Goal: Obtain resource: Download file/media

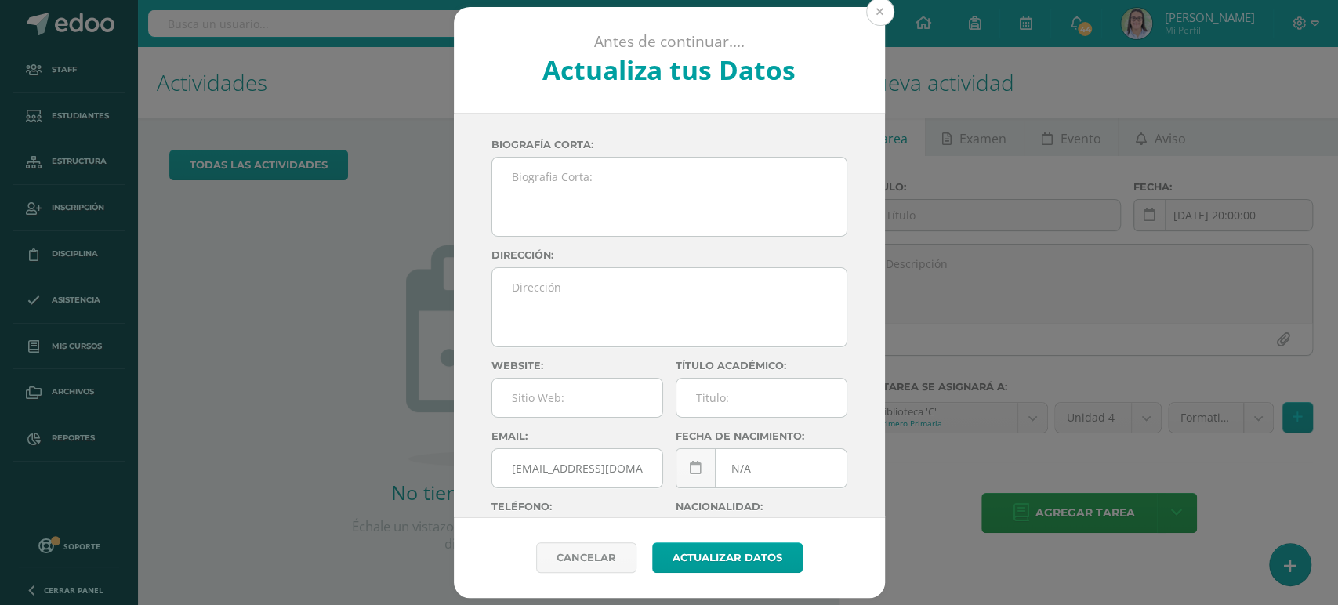
click at [890, 12] on button at bounding box center [880, 12] width 28 height 28
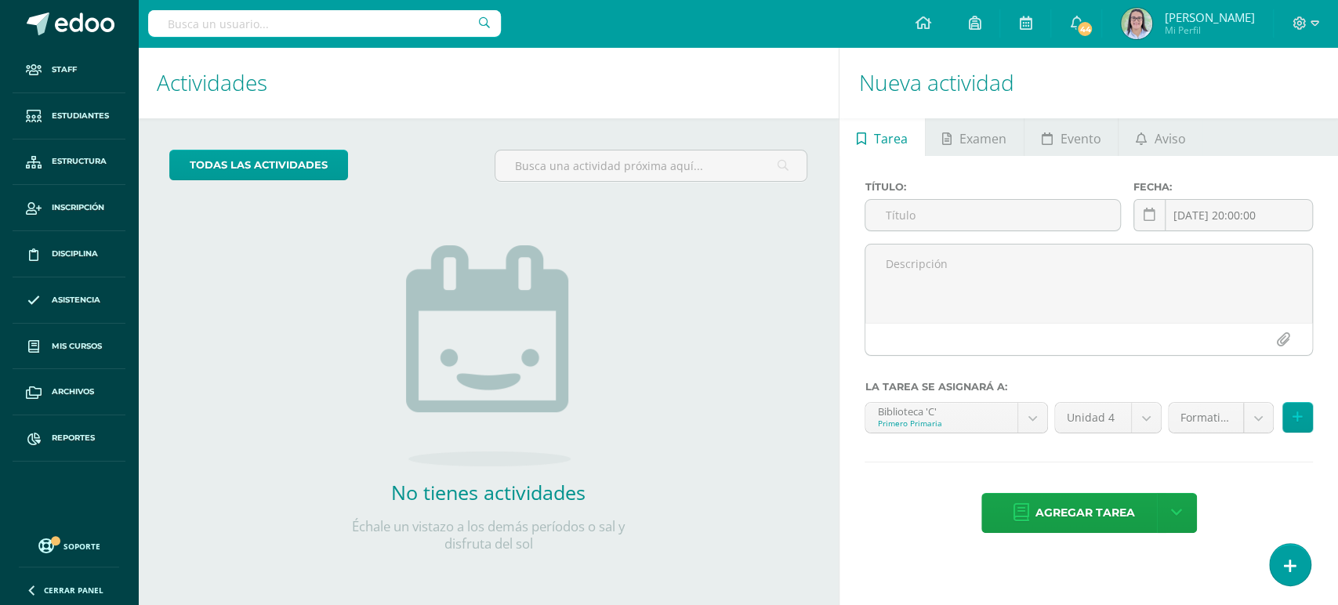
click at [384, 20] on input "text" at bounding box center [324, 23] width 353 height 27
click at [420, 20] on input "text" at bounding box center [324, 23] width 353 height 27
click at [420, 21] on input "jimem" at bounding box center [324, 23] width 353 height 27
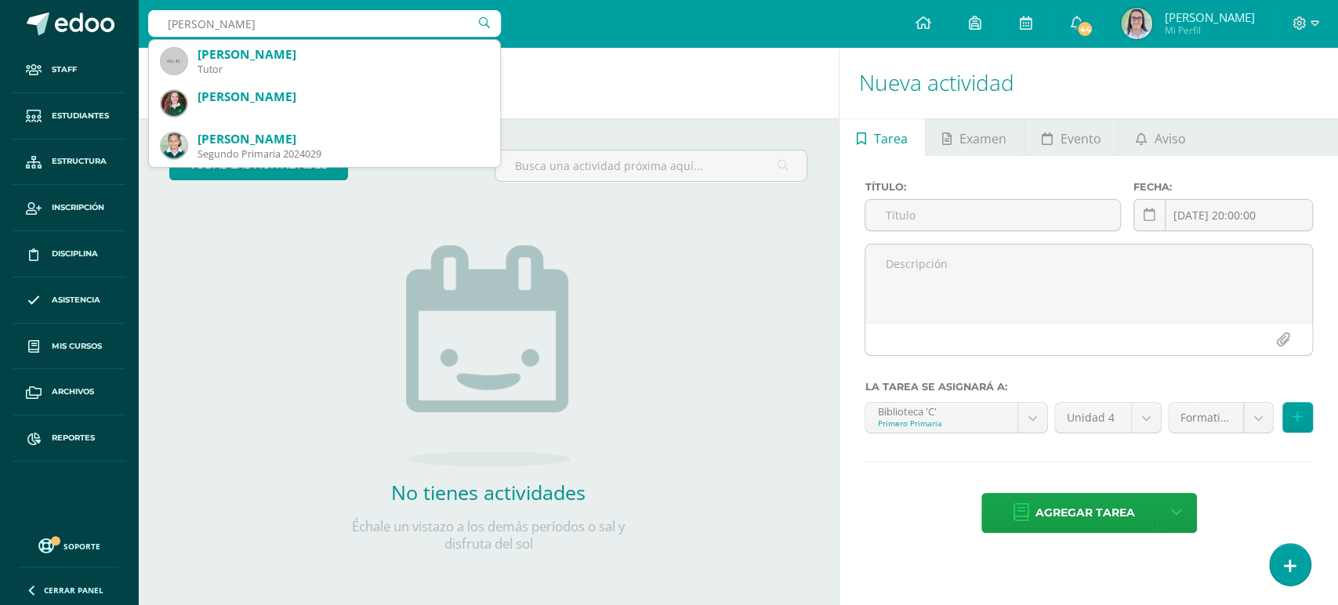
type input "jimena lópe"
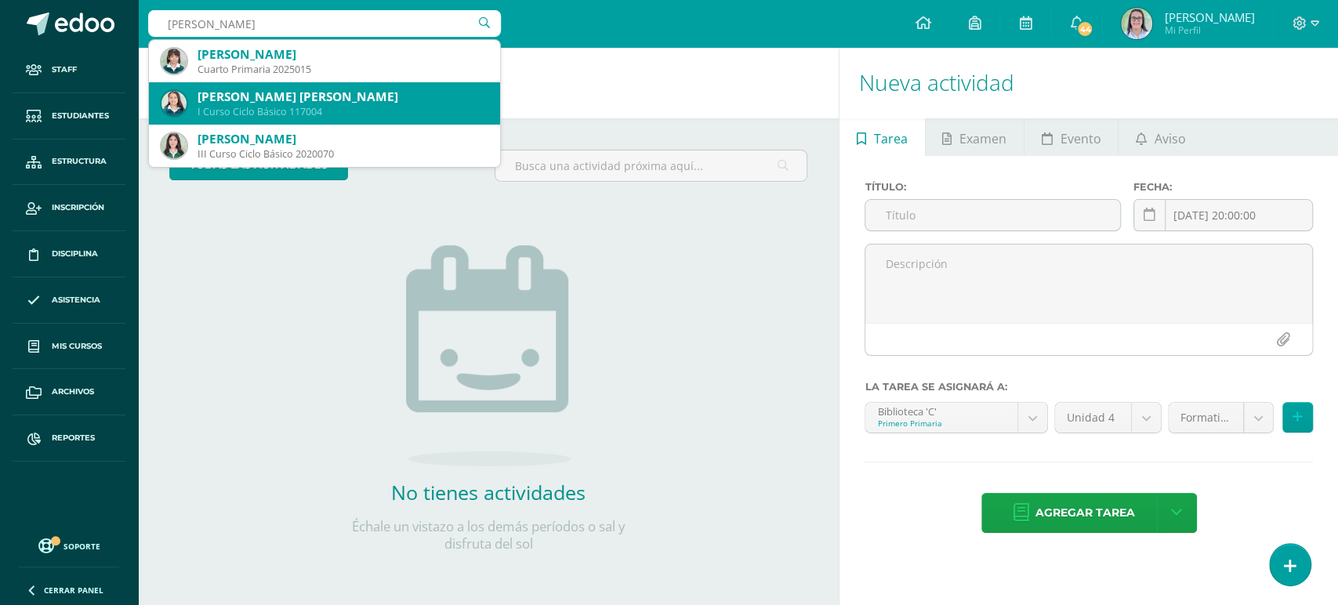
click at [398, 101] on div "Jimena Del Rosario López Salvatierra" at bounding box center [342, 97] width 290 height 16
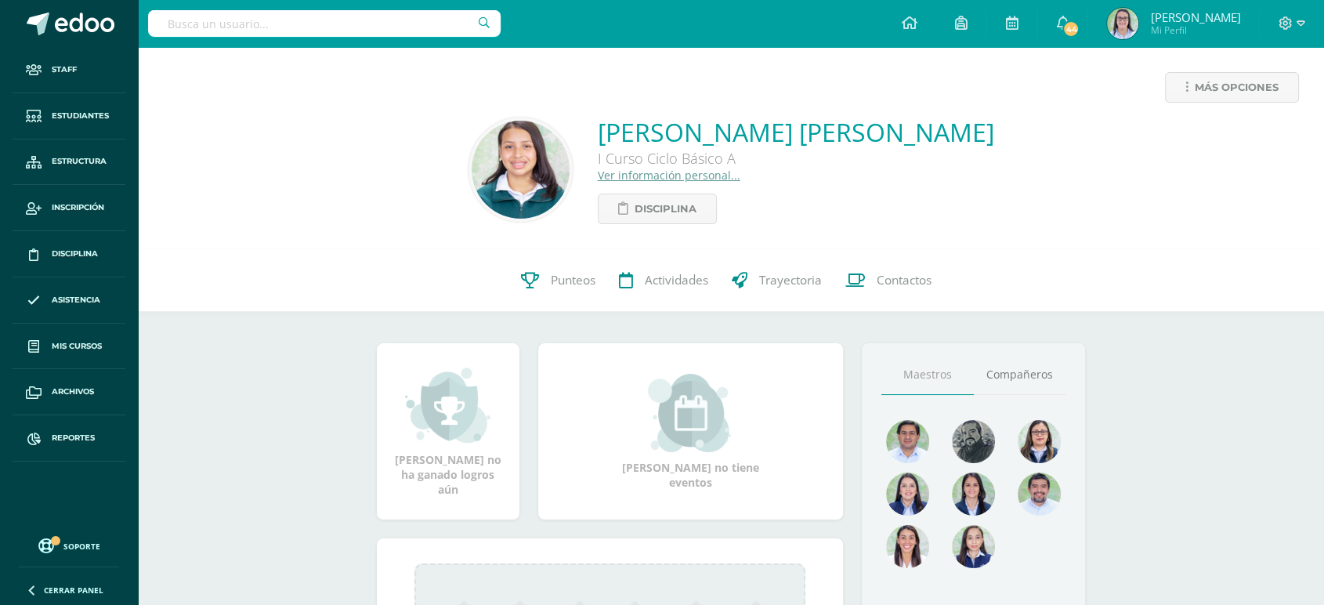
click at [263, 24] on input "text" at bounding box center [324, 23] width 353 height 27
type input "mía barrios"
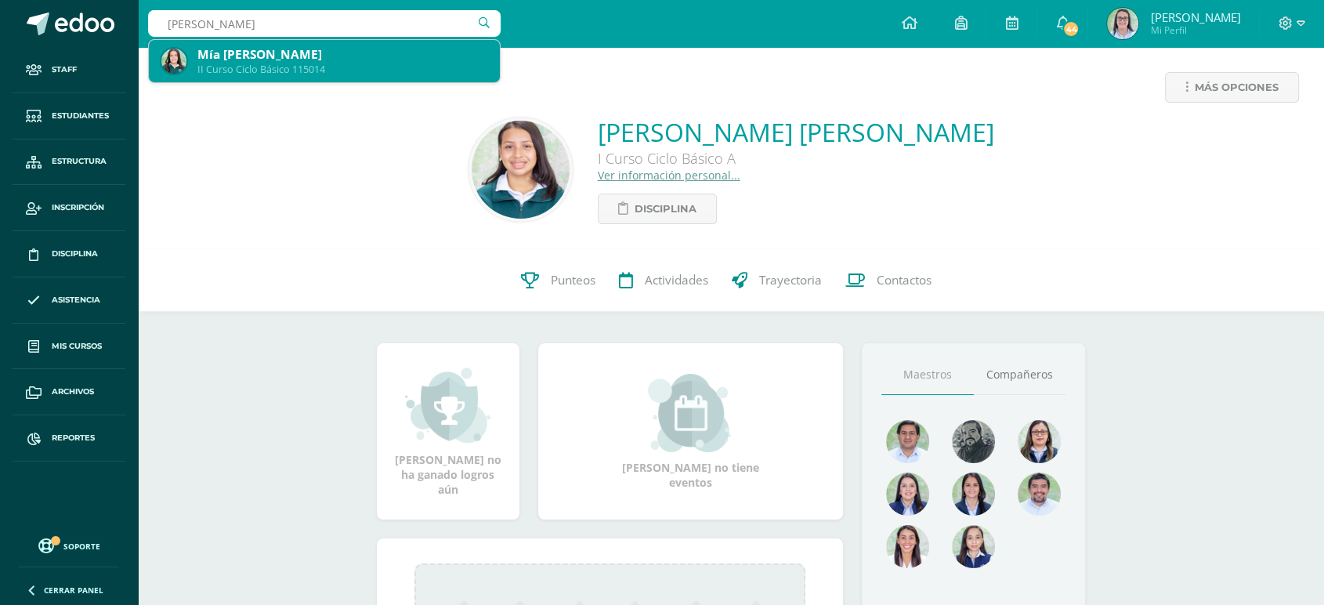
click at [242, 67] on div "II Curso Ciclo Básico 115014" at bounding box center [342, 69] width 290 height 13
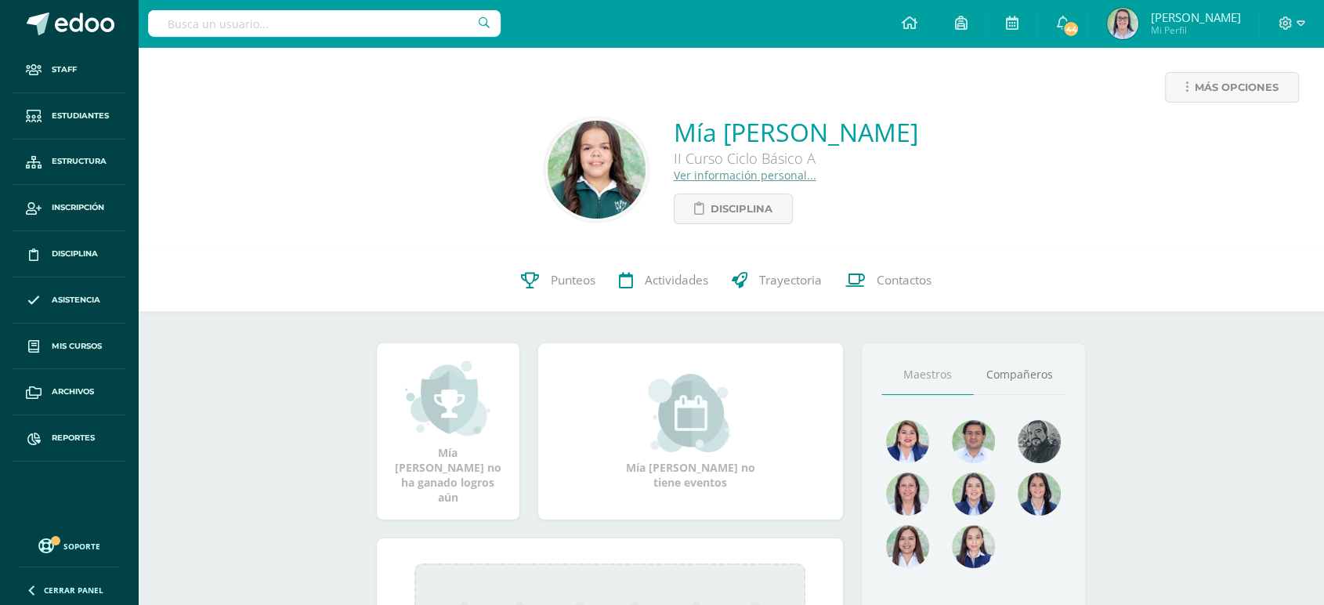
click at [248, 22] on input "text" at bounding box center [324, 23] width 353 height 27
type input "alexandra concuá"
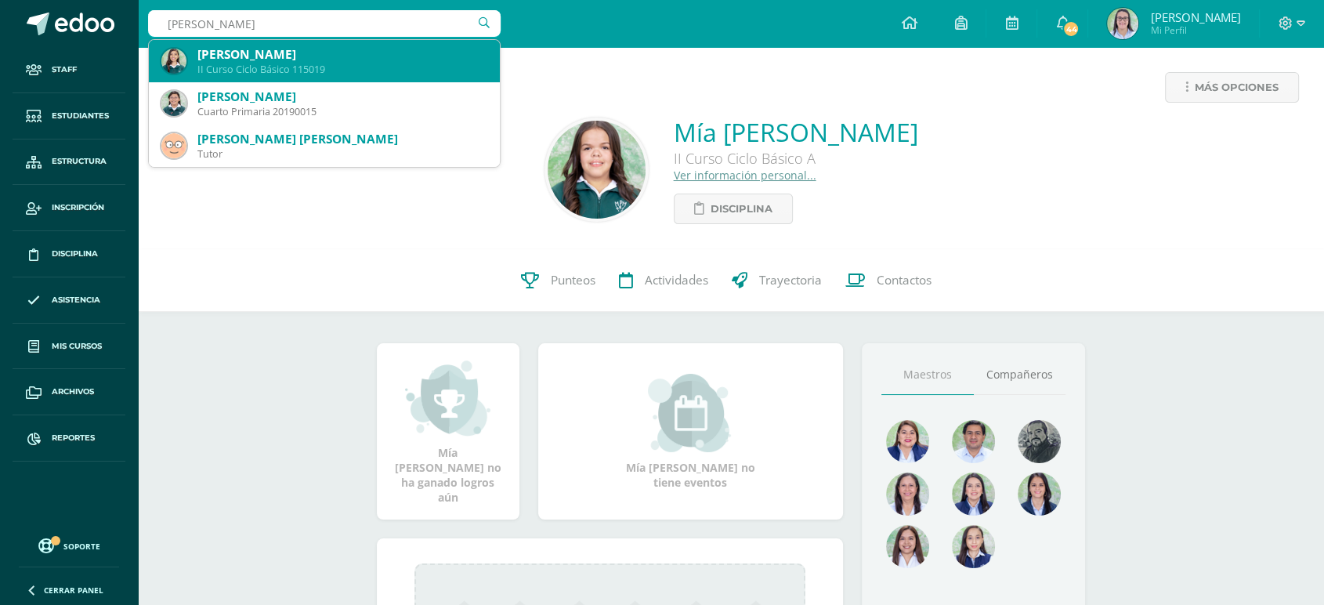
click at [282, 58] on div "Elizabeth Alexandra Concuá Amado" at bounding box center [342, 54] width 290 height 16
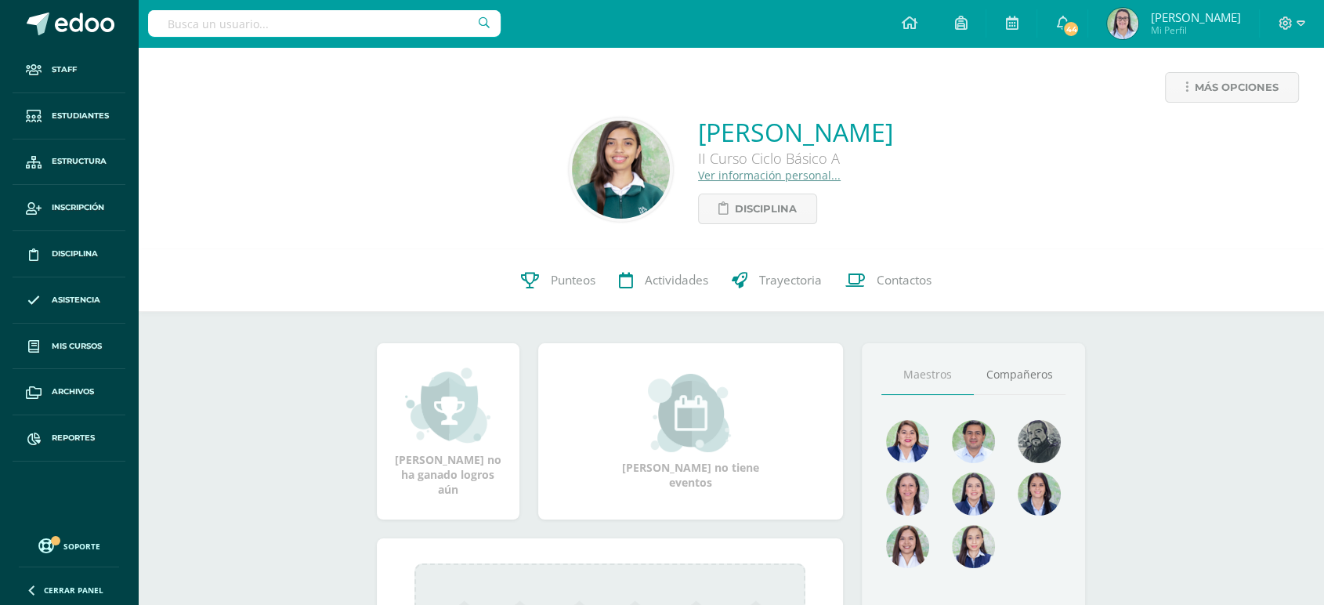
click at [205, 20] on input "text" at bounding box center [324, 23] width 353 height 27
type input "ammy gon"
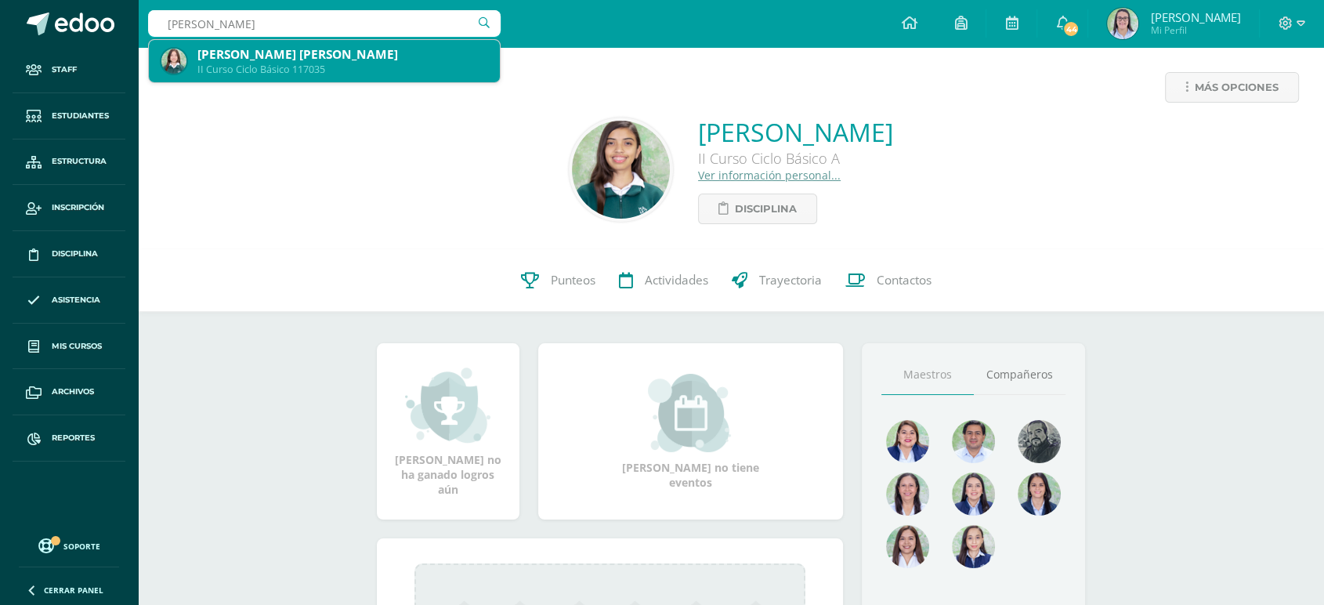
click at [216, 58] on div "Ammy Isabella Katiushka González Sanabria" at bounding box center [342, 54] width 290 height 16
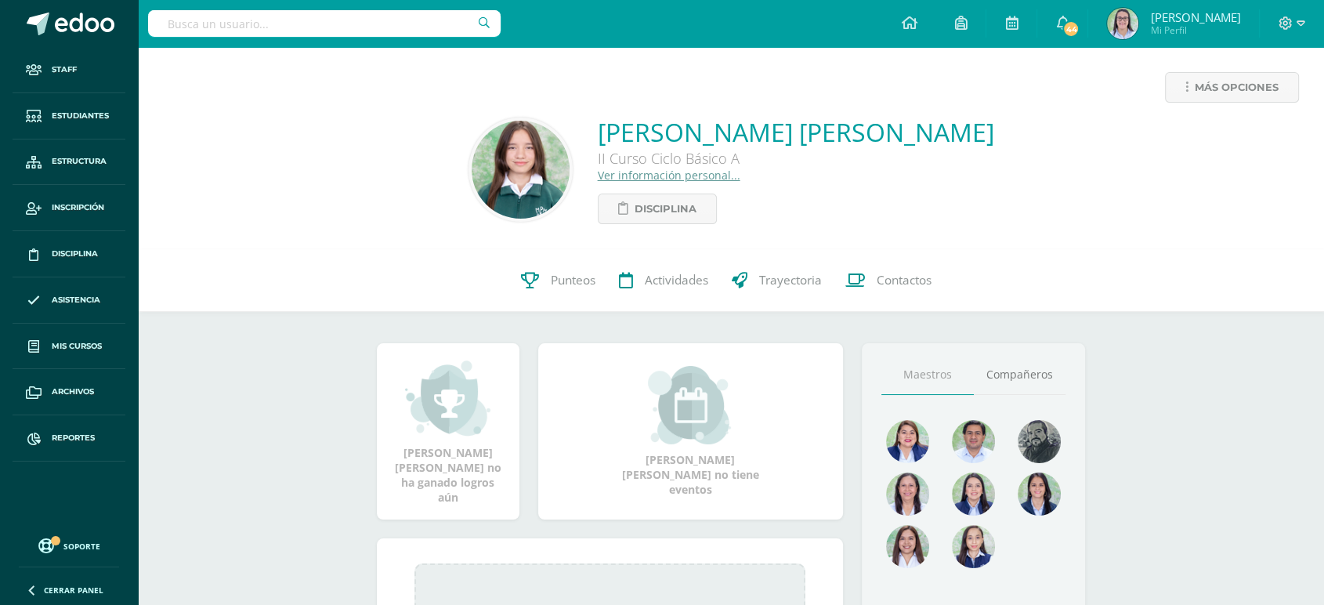
click at [270, 22] on input "text" at bounding box center [324, 23] width 353 height 27
click at [297, 24] on input "text" at bounding box center [324, 23] width 353 height 27
click at [367, 24] on input "ana paola meri" at bounding box center [324, 23] width 353 height 27
drag, startPoint x: 367, startPoint y: 24, endPoint x: 132, endPoint y: 27, distance: 235.1
click at [132, 27] on body "Staff Estudiantes Estructura Inscripción Disciplina Asistencia Mis cursos Archi…" at bounding box center [662, 466] width 1324 height 933
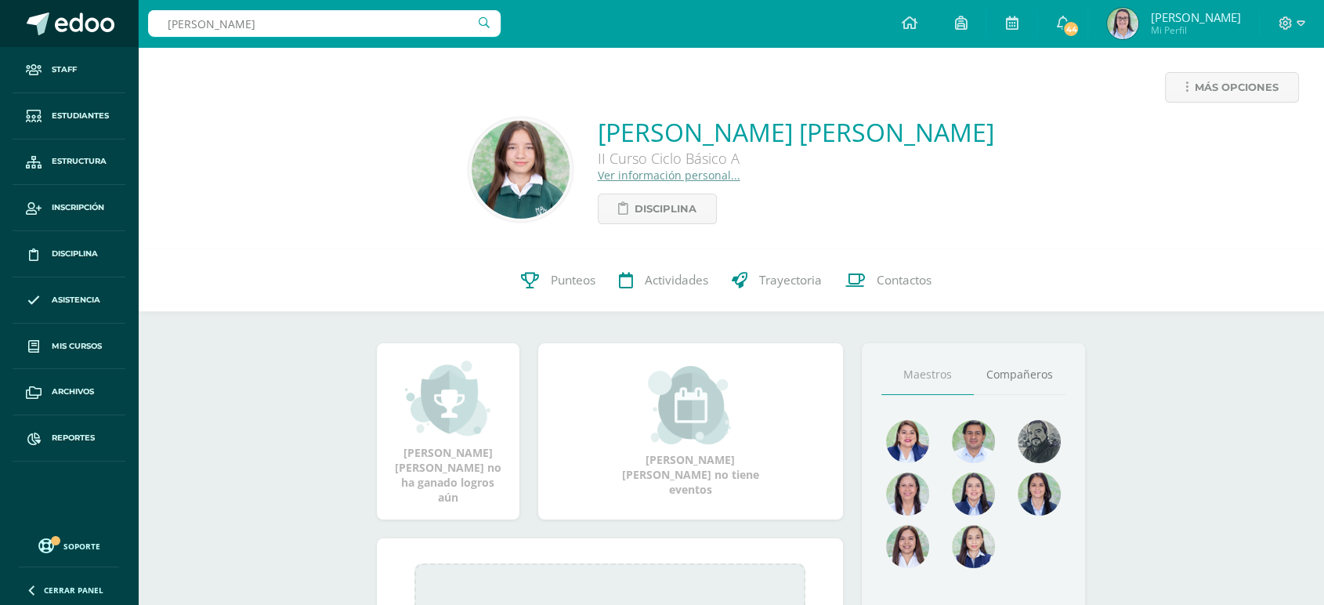
drag, startPoint x: 300, startPoint y: 24, endPoint x: 132, endPoint y: 23, distance: 167.7
click at [132, 23] on body "Staff Estudiantes Estructura Inscripción Disciplina Asistencia Mis cursos Archi…" at bounding box center [662, 466] width 1324 height 933
type input "lourdes oro"
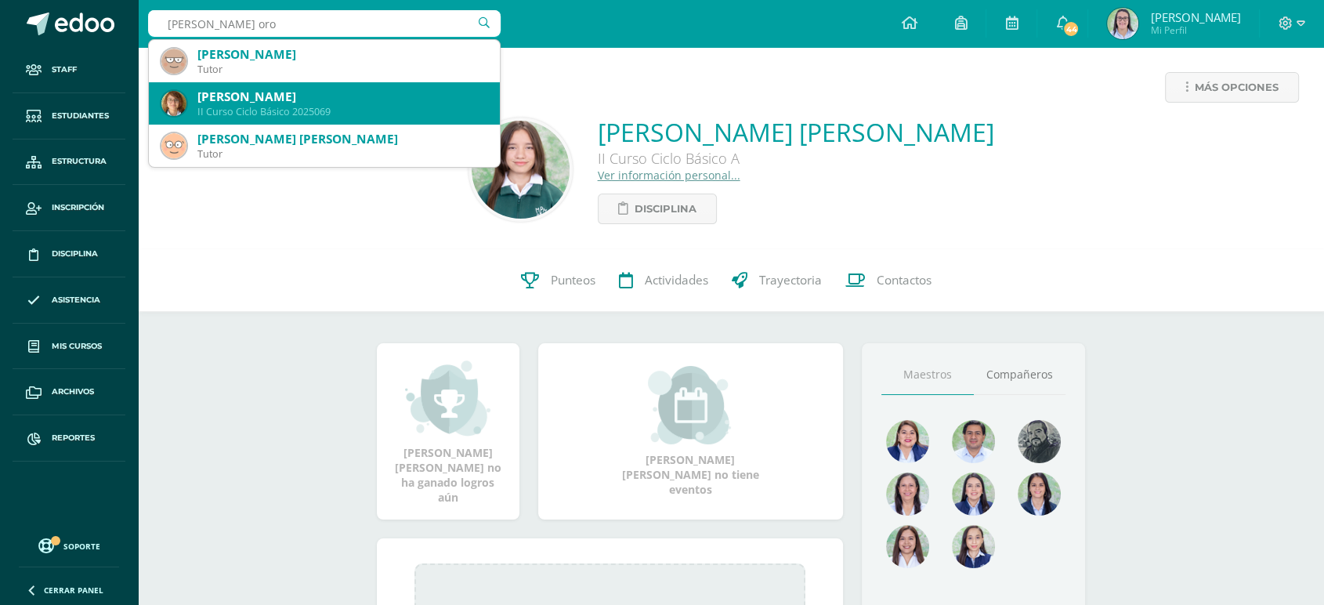
click at [284, 106] on div "II Curso Ciclo Básico 2025069" at bounding box center [342, 111] width 290 height 13
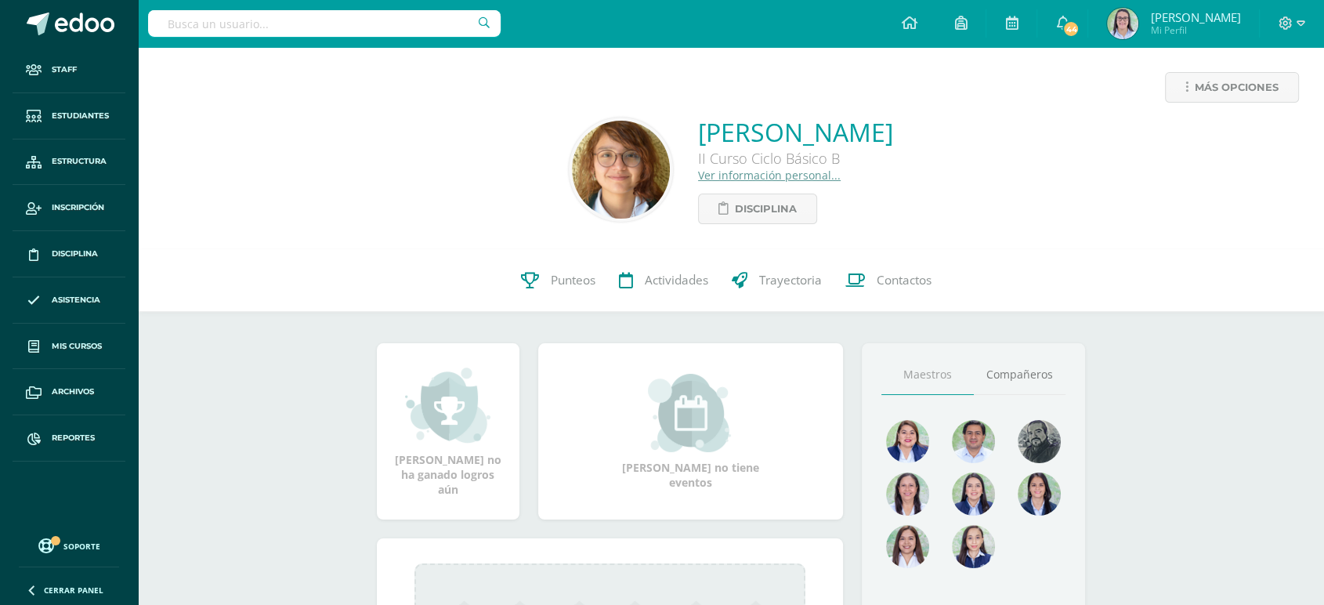
click at [272, 21] on input "text" at bounding box center [324, 23] width 353 height 27
type input "kamila rodri"
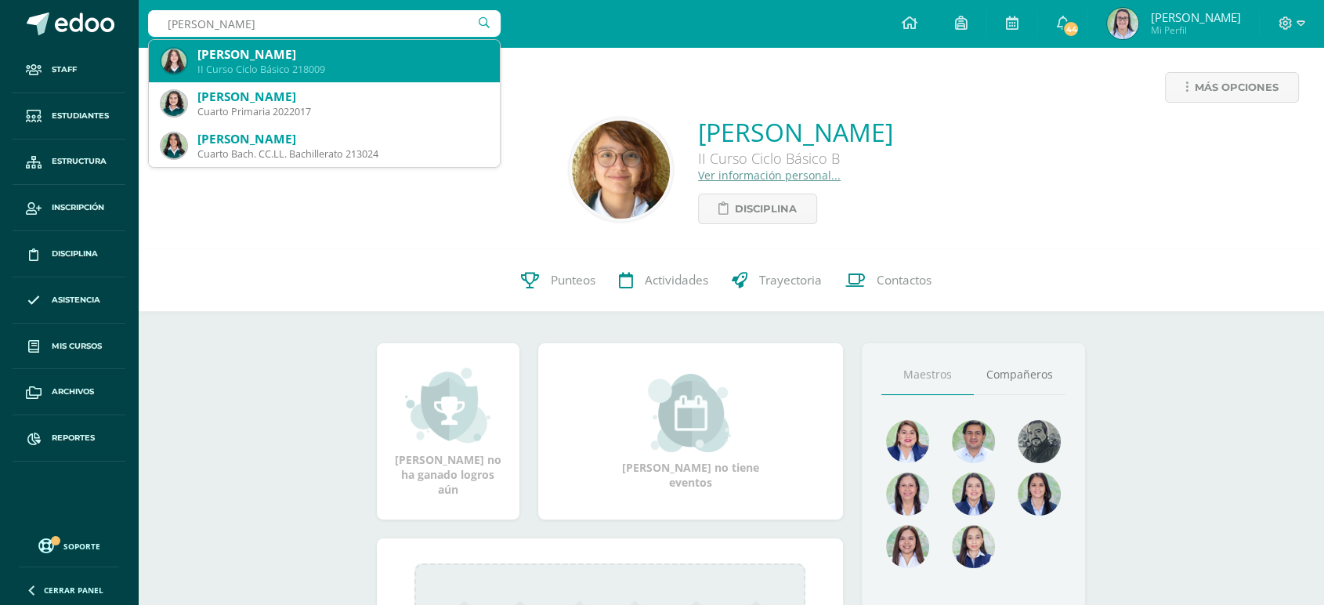
click at [298, 65] on div "II Curso Ciclo Básico 218009" at bounding box center [342, 69] width 290 height 13
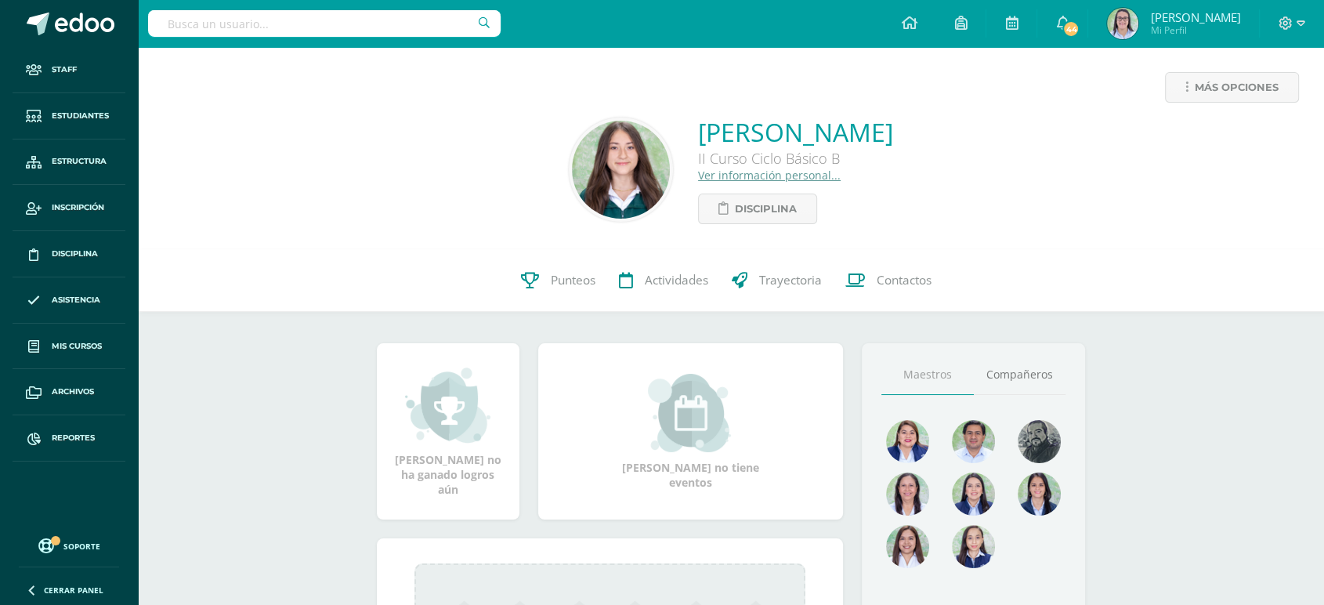
click at [262, 17] on input "text" at bounding box center [324, 23] width 353 height 27
type input "rocío fran"
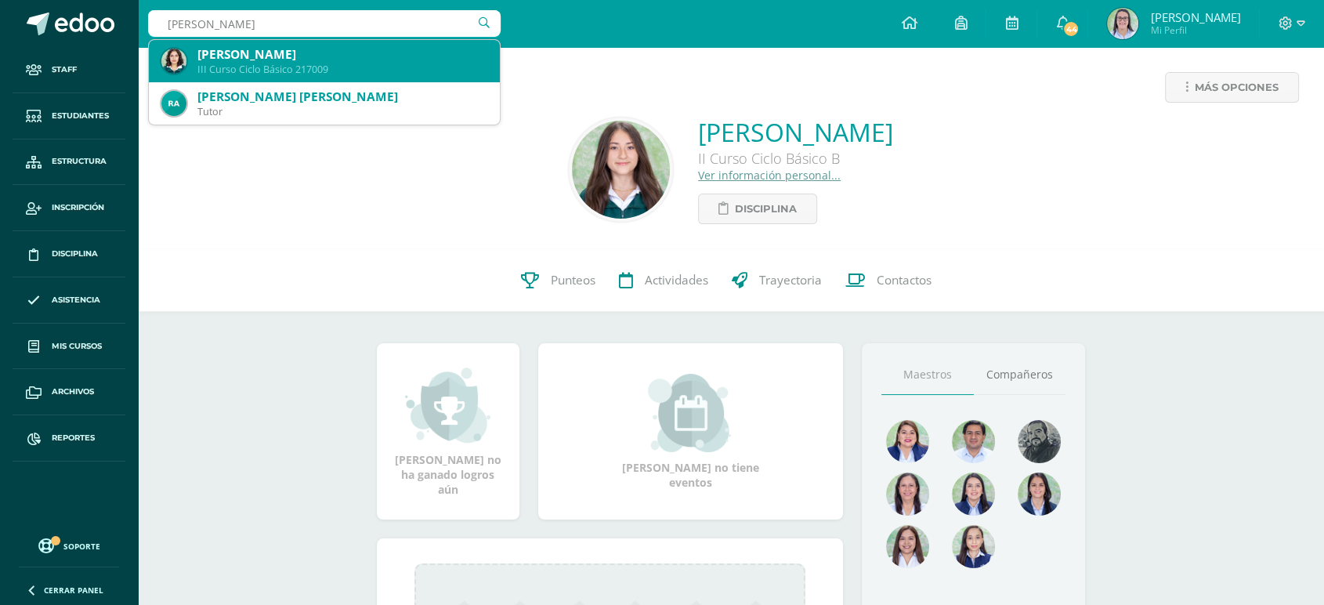
click at [270, 61] on div "Rocío Isabel Franco Segura" at bounding box center [342, 54] width 290 height 16
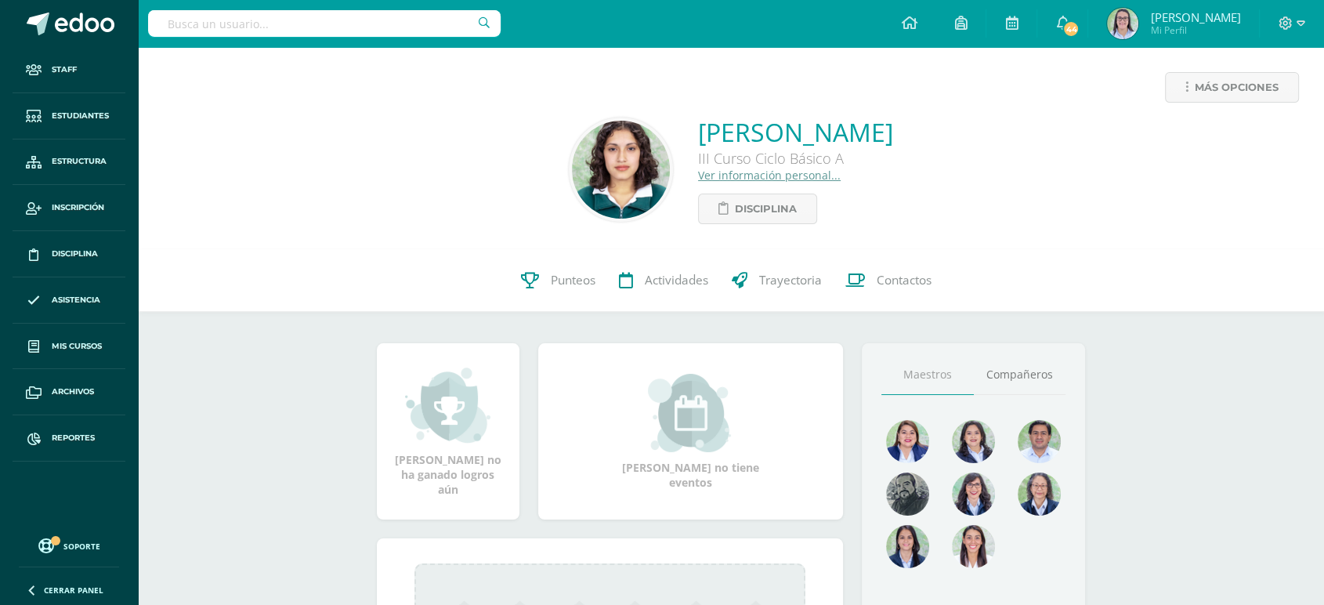
click at [312, 23] on input "text" at bounding box center [324, 23] width 353 height 27
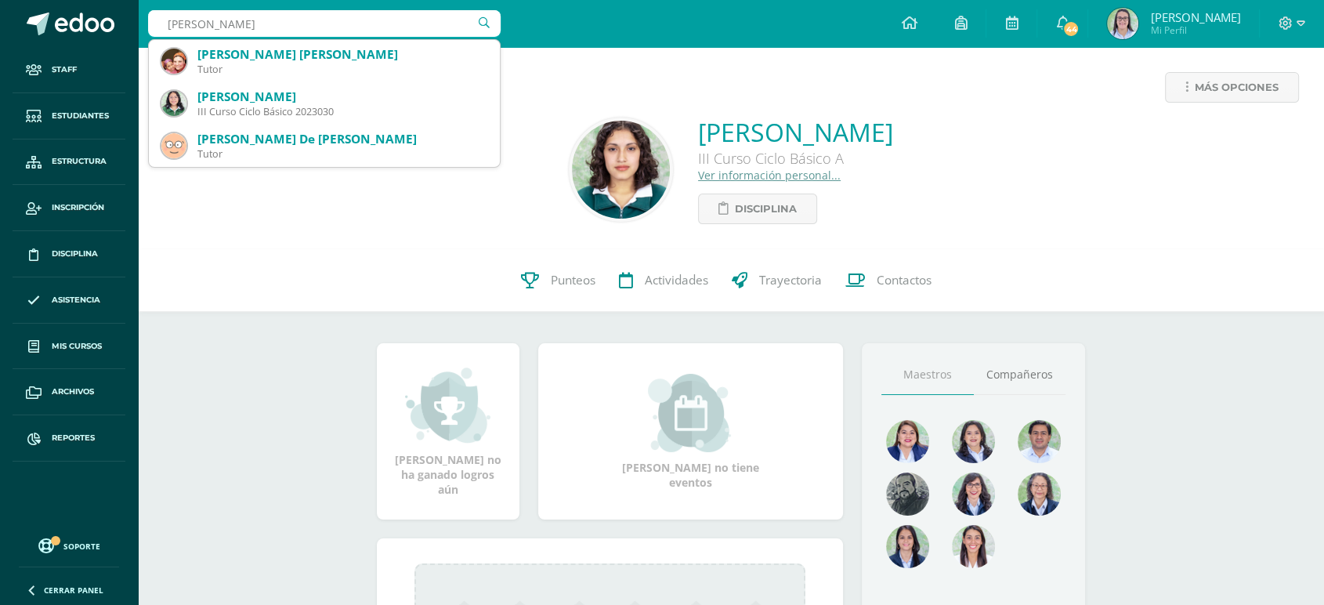
type input "[PERSON_NAME]"
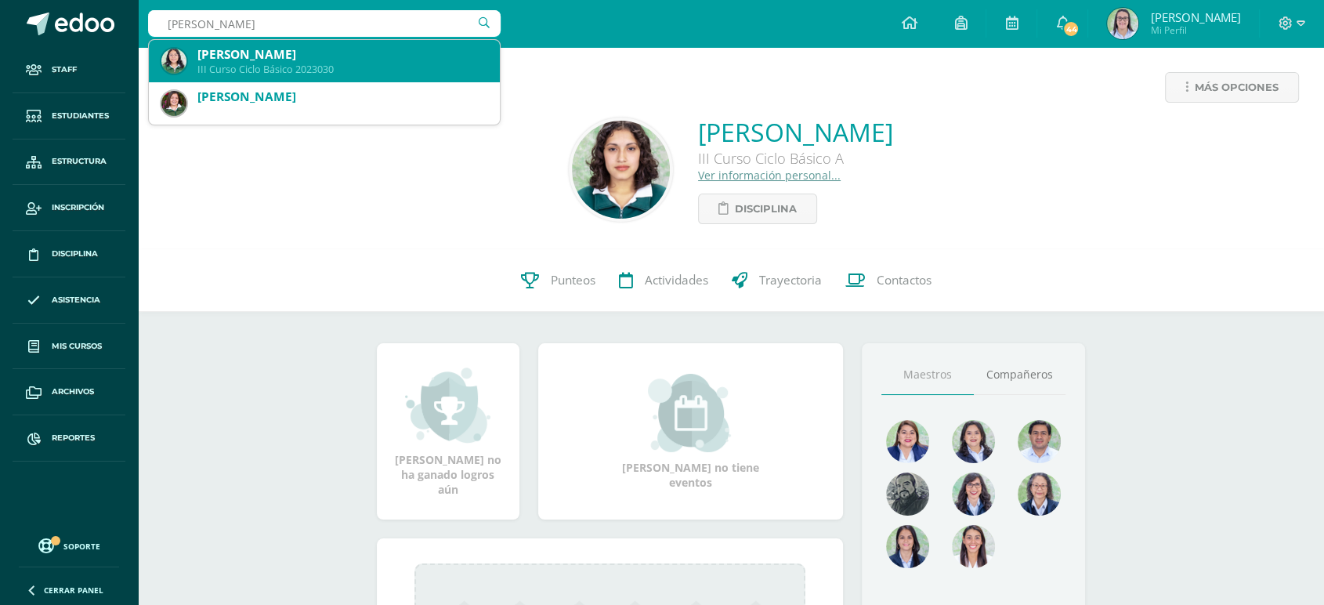
click at [288, 60] on div "[PERSON_NAME]" at bounding box center [342, 54] width 290 height 16
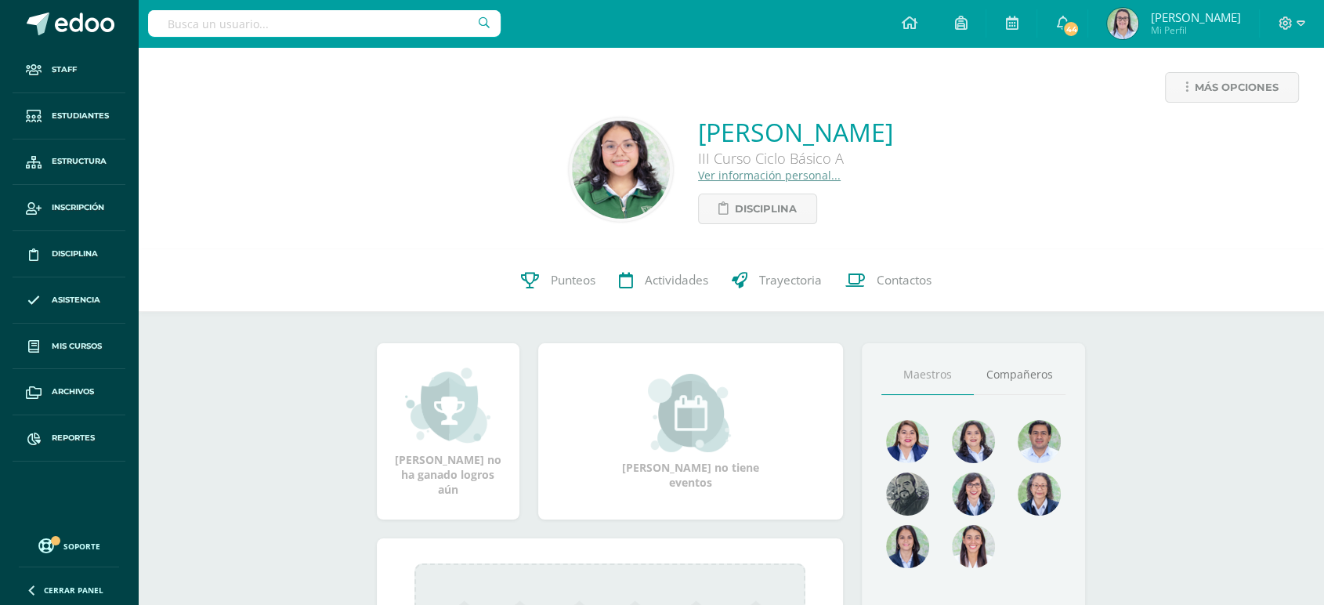
click at [222, 29] on input "text" at bounding box center [324, 23] width 353 height 27
type input "[PERSON_NAME]"
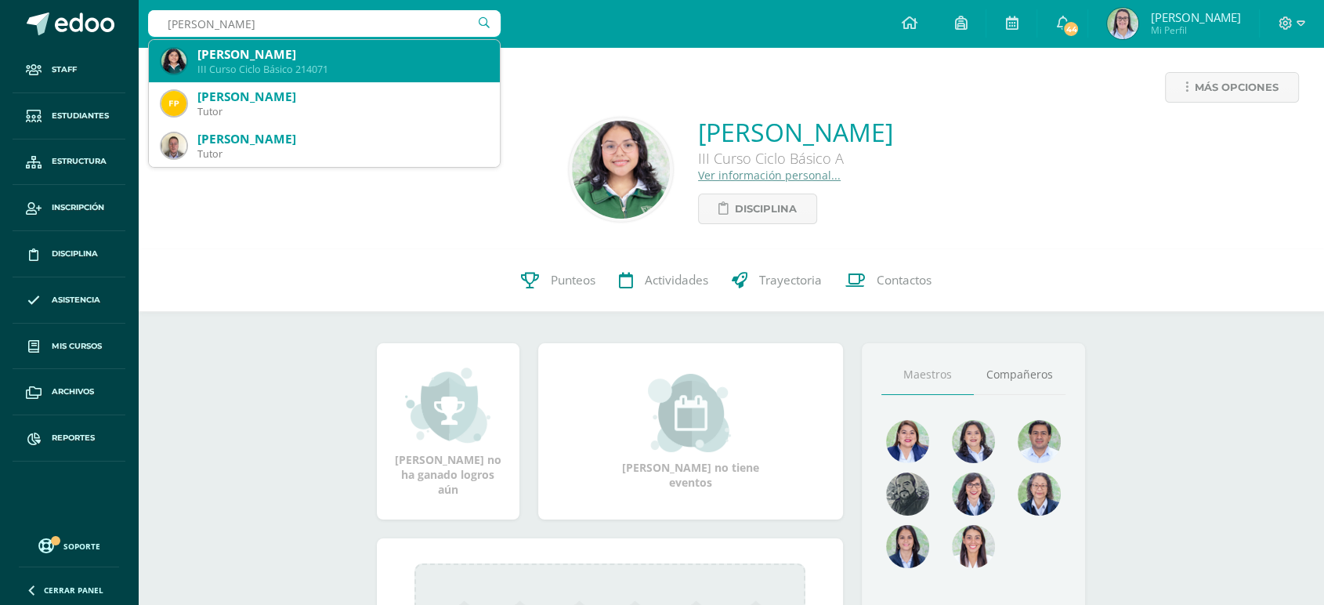
click at [248, 71] on div "III Curso Ciclo Básico 214071" at bounding box center [342, 69] width 290 height 13
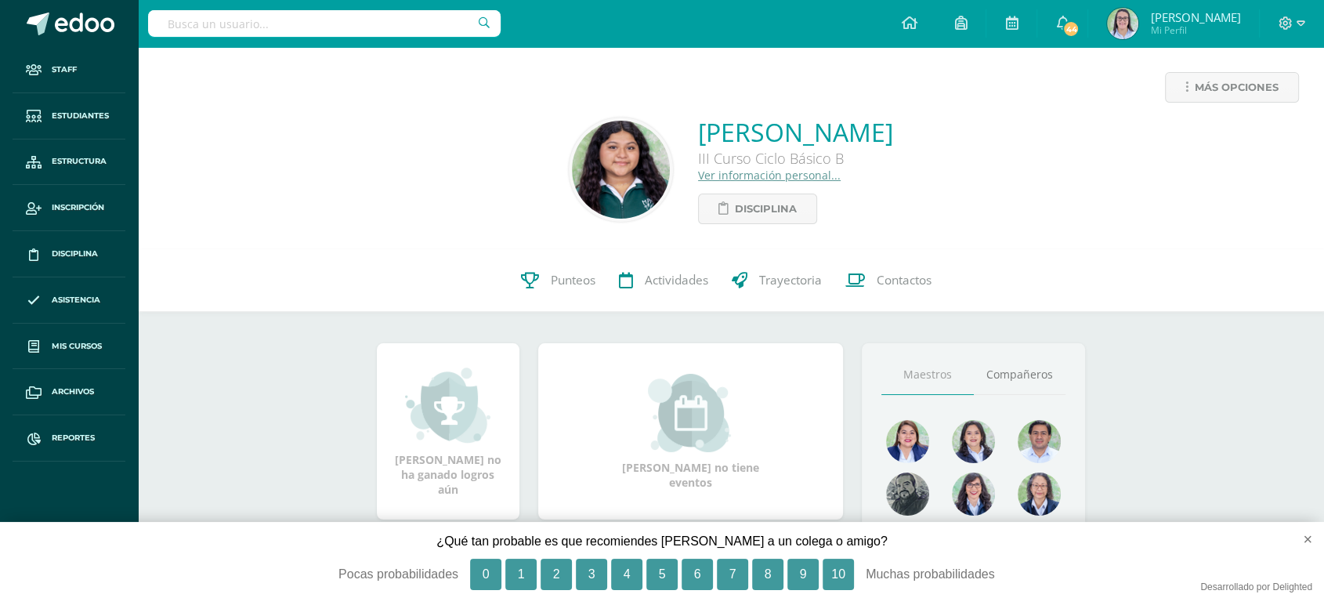
click at [312, 24] on input "text" at bounding box center [324, 23] width 353 height 27
drag, startPoint x: 286, startPoint y: 18, endPoint x: 44, endPoint y: 30, distance: 242.4
click at [44, 30] on body "Staff Estudiantes Estructura Inscripción Disciplina Asistencia Mis cursos Archi…" at bounding box center [662, 466] width 1324 height 933
drag, startPoint x: 288, startPoint y: 29, endPoint x: 103, endPoint y: 34, distance: 185.0
click at [103, 34] on body "Staff Estudiantes Estructura Inscripción Disciplina Asistencia Mis cursos Archi…" at bounding box center [662, 466] width 1324 height 933
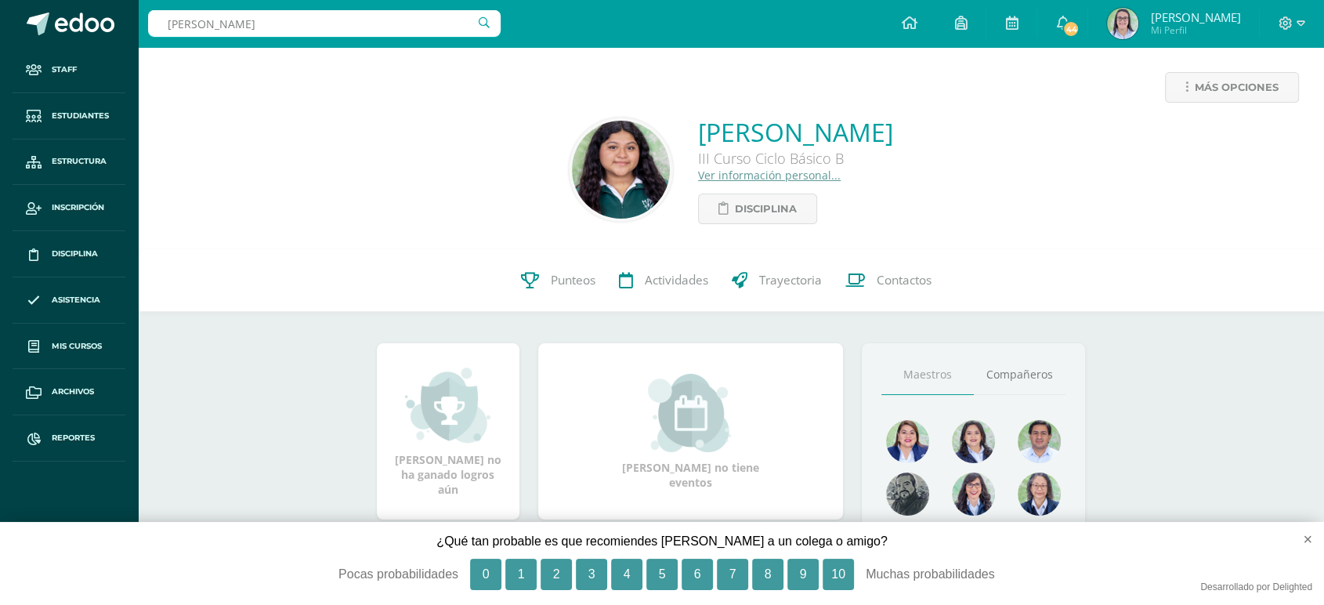
type input "[PERSON_NAME]"
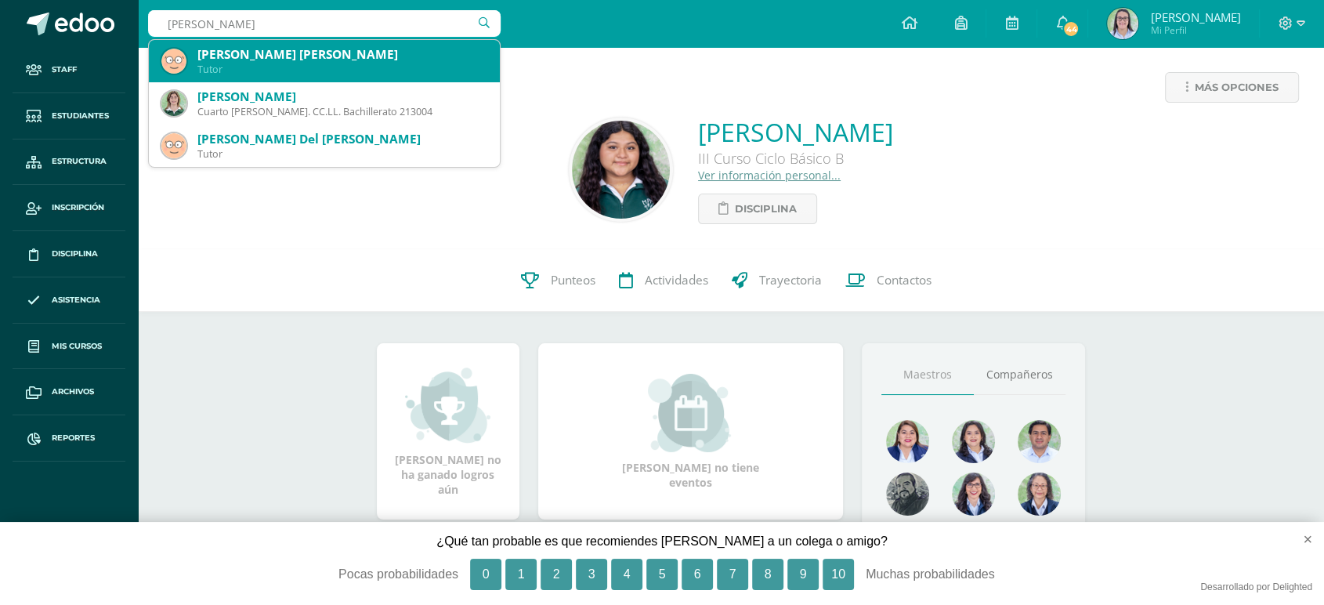
click at [223, 42] on div "[PERSON_NAME] [PERSON_NAME] Tutor" at bounding box center [324, 61] width 326 height 42
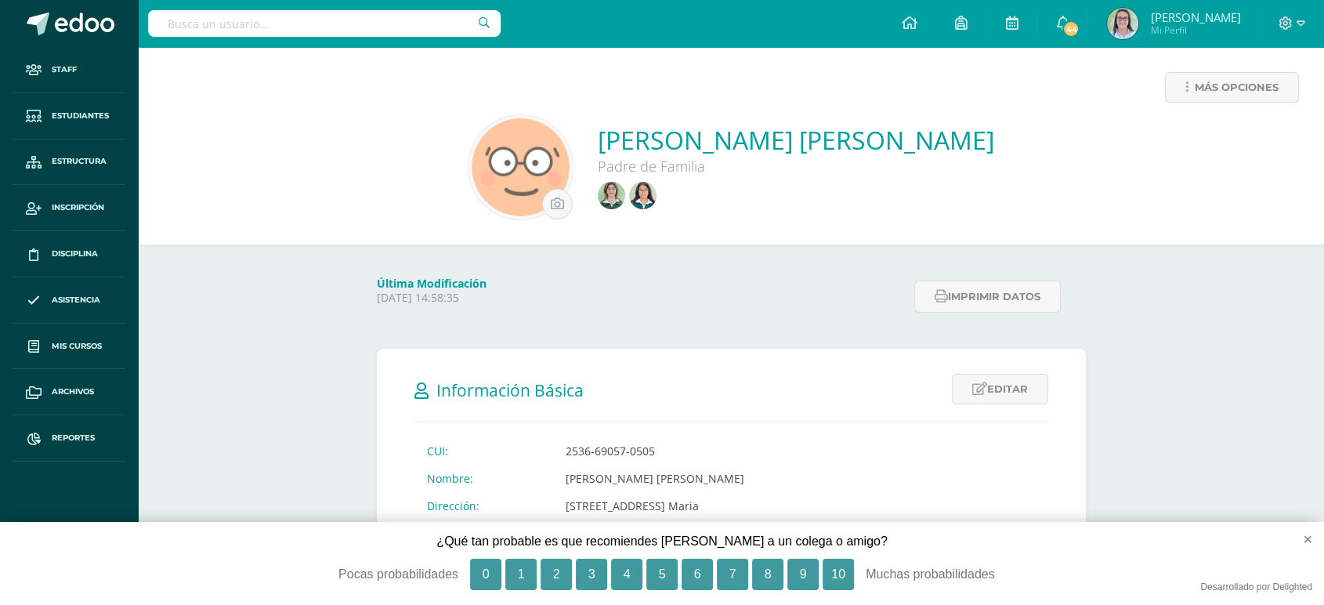
click at [365, 24] on input "text" at bounding box center [324, 23] width 353 height 27
type input "elisa borra"
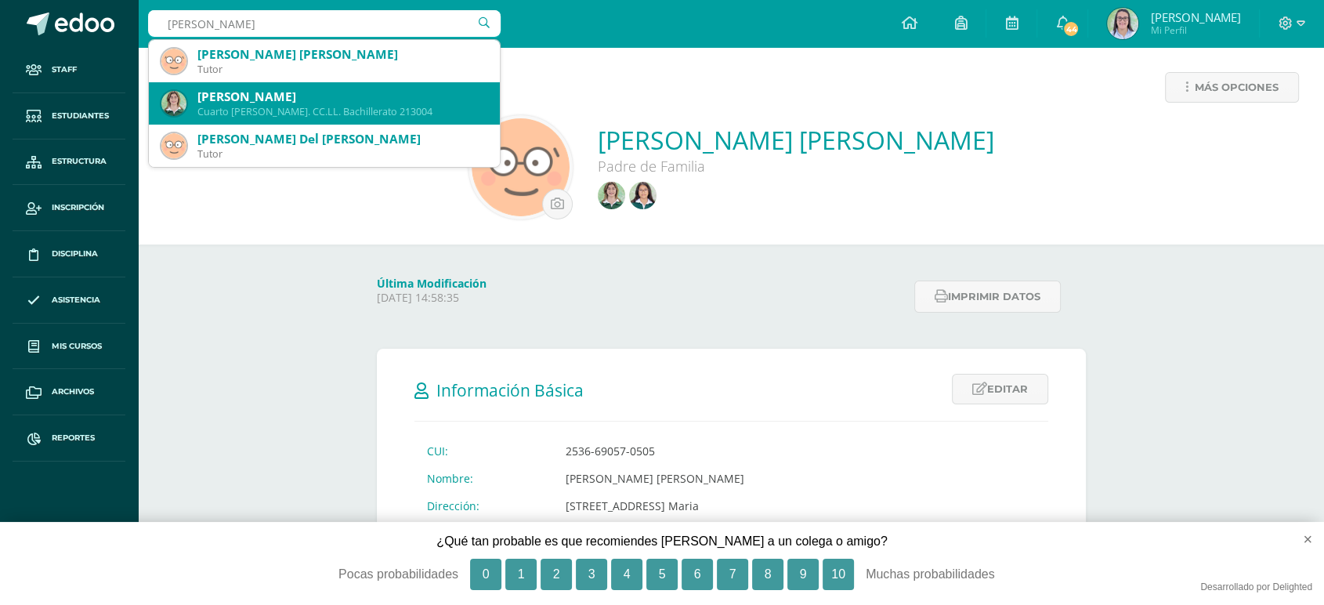
click at [364, 113] on div "Cuarto Bach. CC.LL. Bachillerato 213004" at bounding box center [342, 111] width 290 height 13
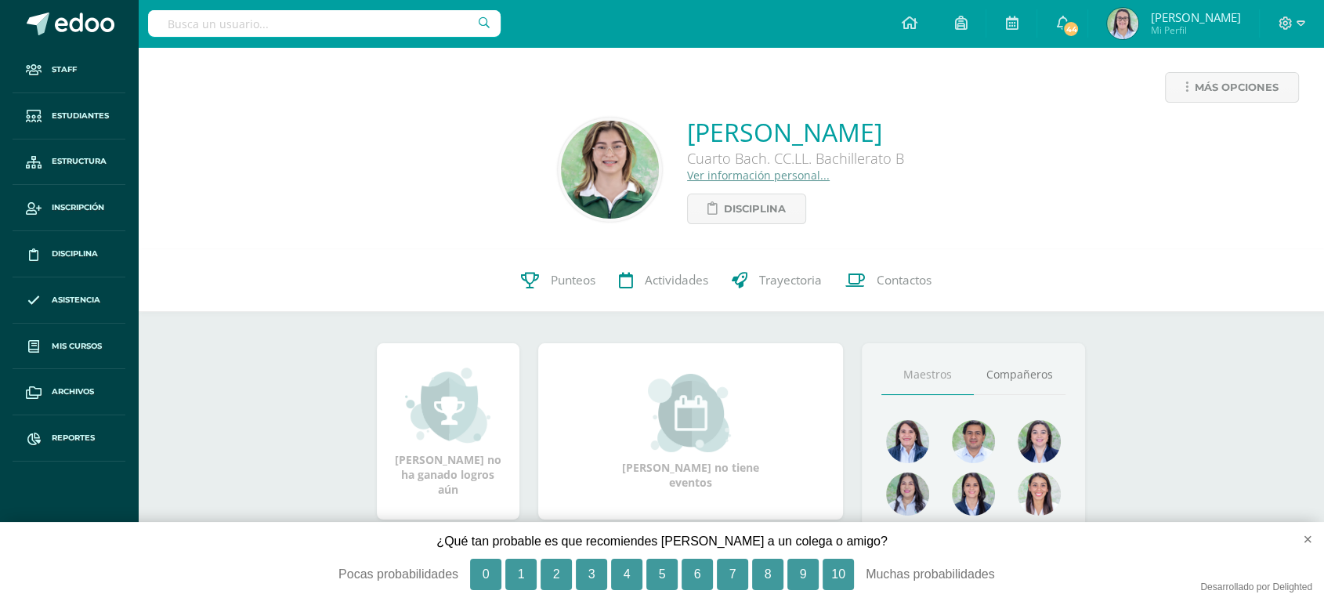
click at [283, 29] on input "text" at bounding box center [324, 23] width 353 height 27
click at [321, 19] on input "camila fajar" at bounding box center [324, 23] width 353 height 27
drag, startPoint x: 298, startPoint y: 15, endPoint x: 181, endPoint y: 2, distance: 117.4
click at [181, 2] on div "camila fajar camila fajar" at bounding box center [324, 23] width 353 height 47
drag, startPoint x: 169, startPoint y: 24, endPoint x: 276, endPoint y: 28, distance: 106.7
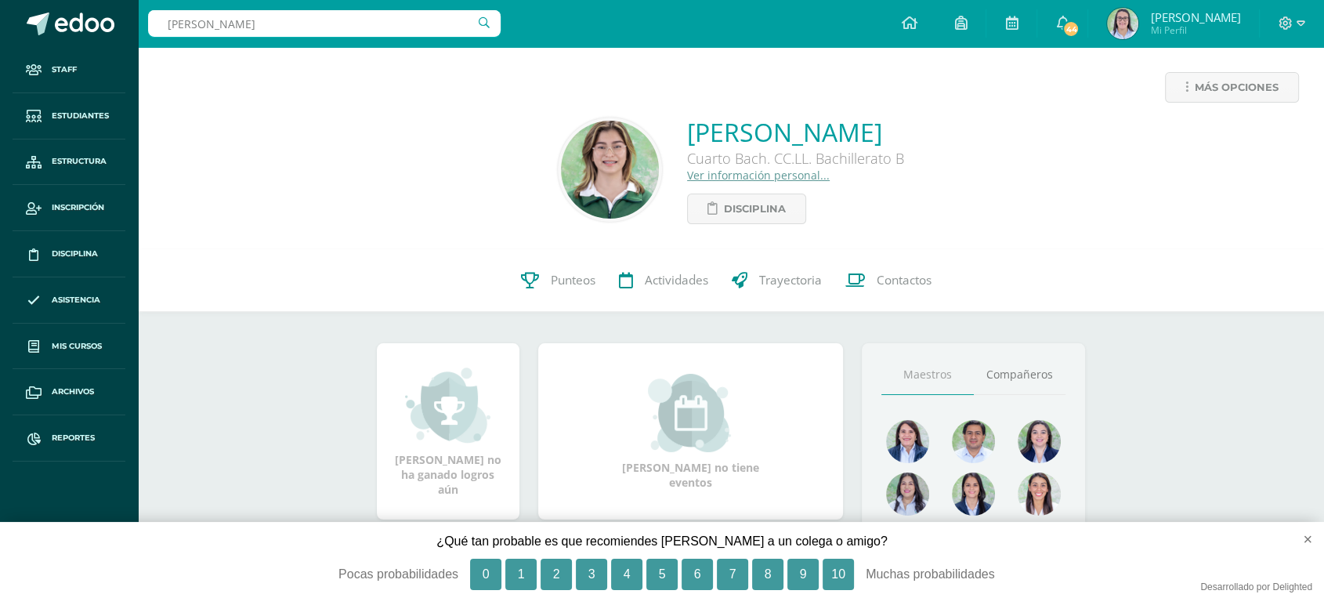
click at [276, 28] on input "camila fajar" at bounding box center [324, 23] width 353 height 27
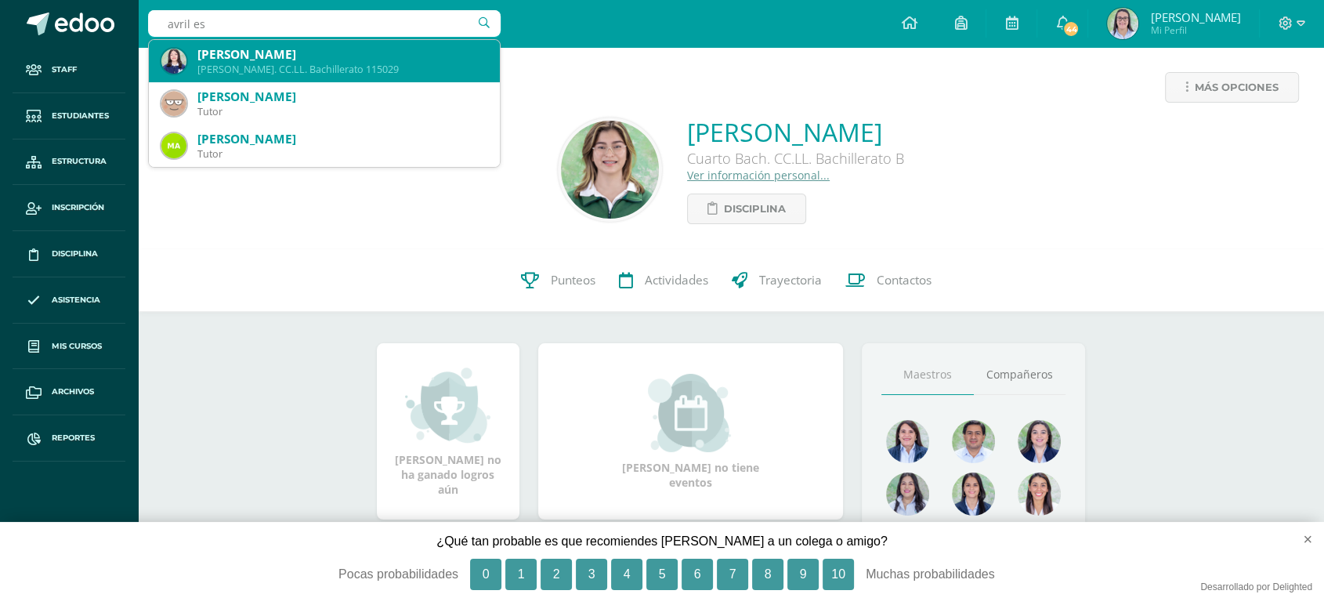
type input "avril es"
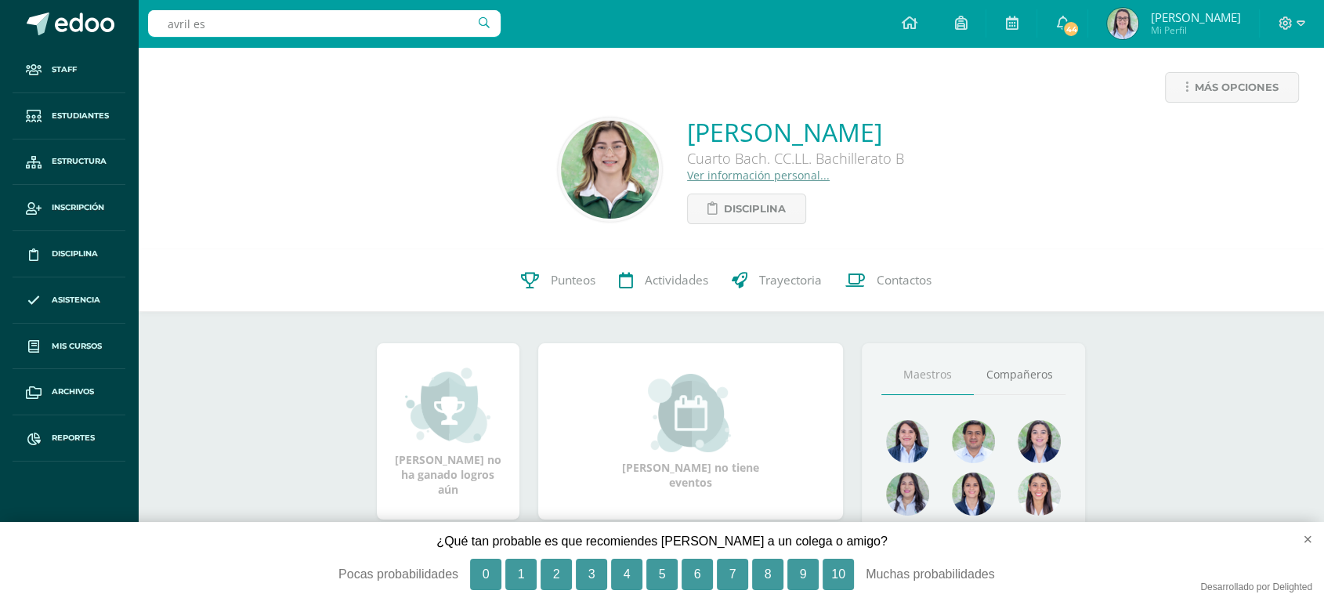
drag, startPoint x: 296, startPoint y: 27, endPoint x: 165, endPoint y: 19, distance: 131.9
click at [165, 19] on input "avril es" at bounding box center [324, 23] width 353 height 27
type input "c"
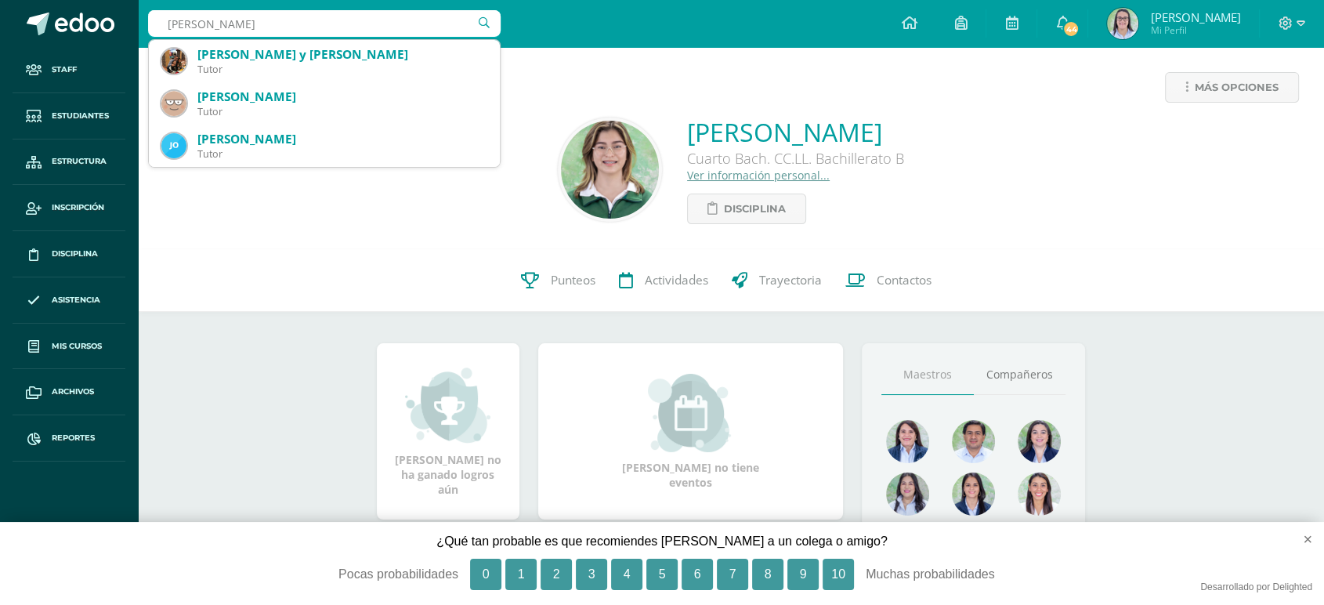
type input "camila rojas"
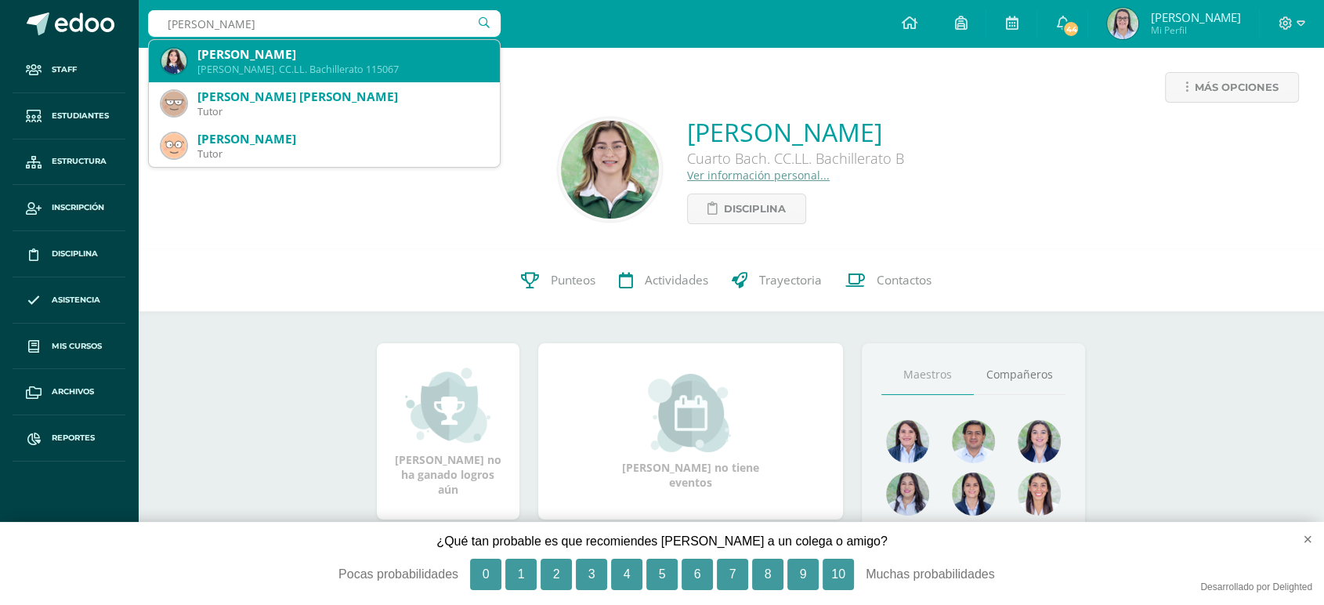
click at [234, 53] on div "Camila Beatriz Rojas González" at bounding box center [342, 54] width 290 height 16
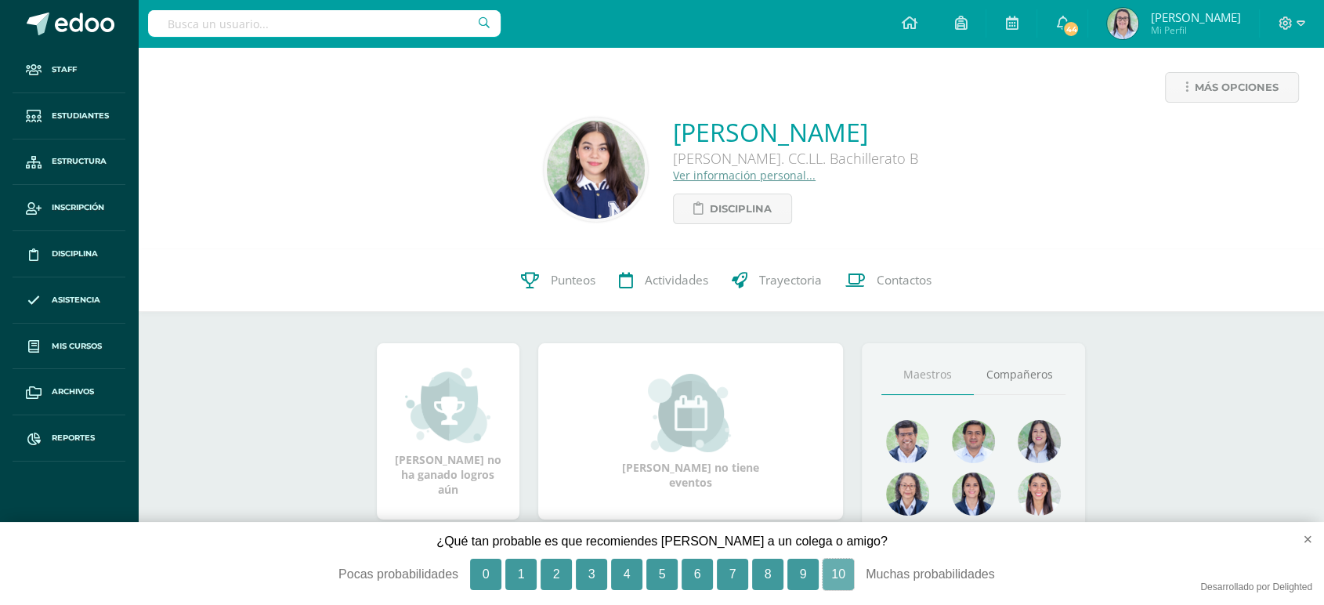
click at [842, 575] on button "10" at bounding box center [838, 574] width 31 height 31
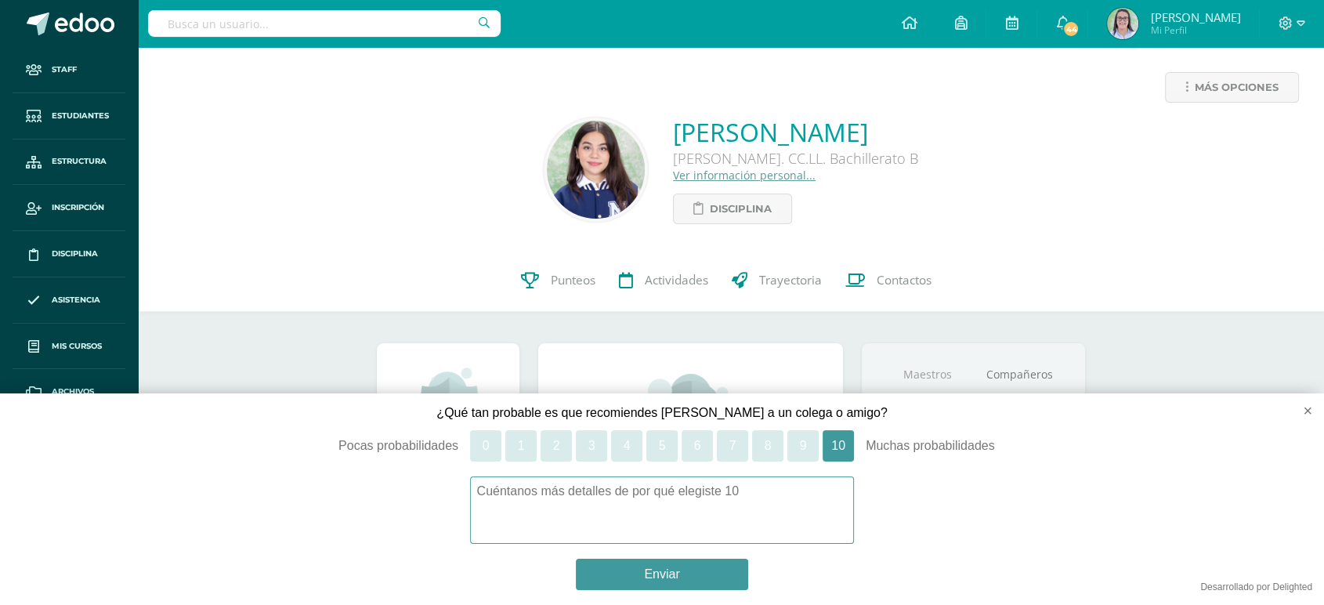
click at [1310, 538] on div "Cuéntanos más detalles de por qué elegiste 10 Enviar Pregunta anterior" at bounding box center [662, 533] width 1324 height 114
drag, startPoint x: 687, startPoint y: 577, endPoint x: 723, endPoint y: 548, distance: 45.7
click at [687, 578] on button "Enviar" at bounding box center [662, 574] width 172 height 31
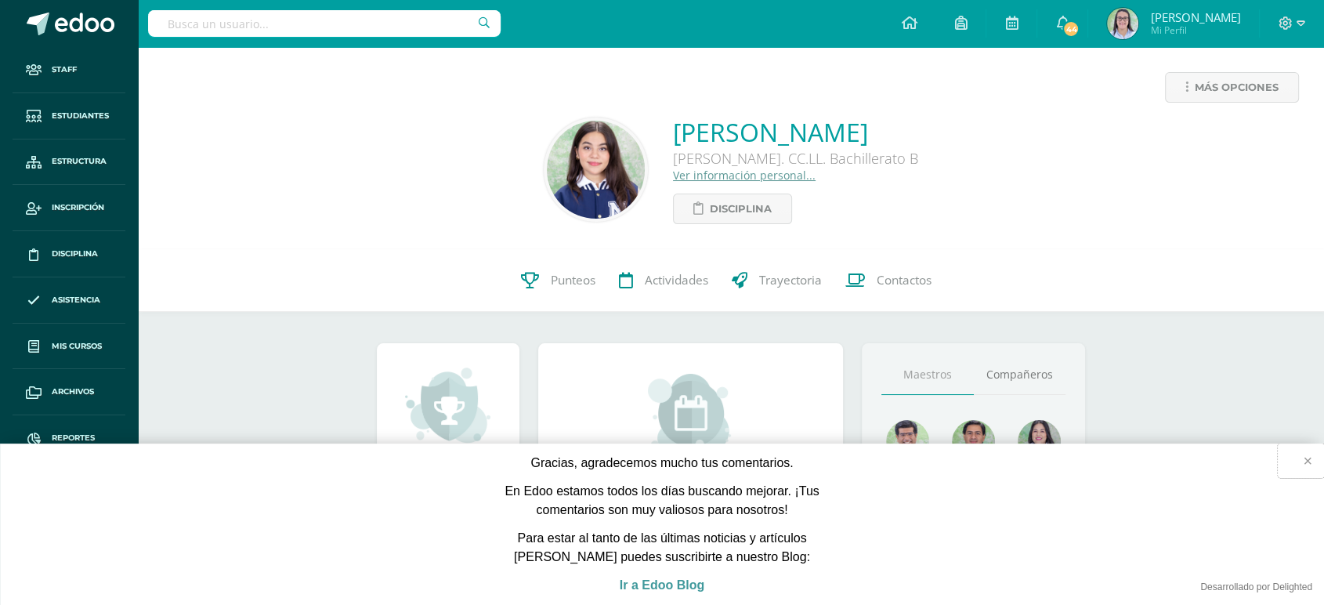
click at [1308, 458] on button "×" at bounding box center [1301, 461] width 46 height 34
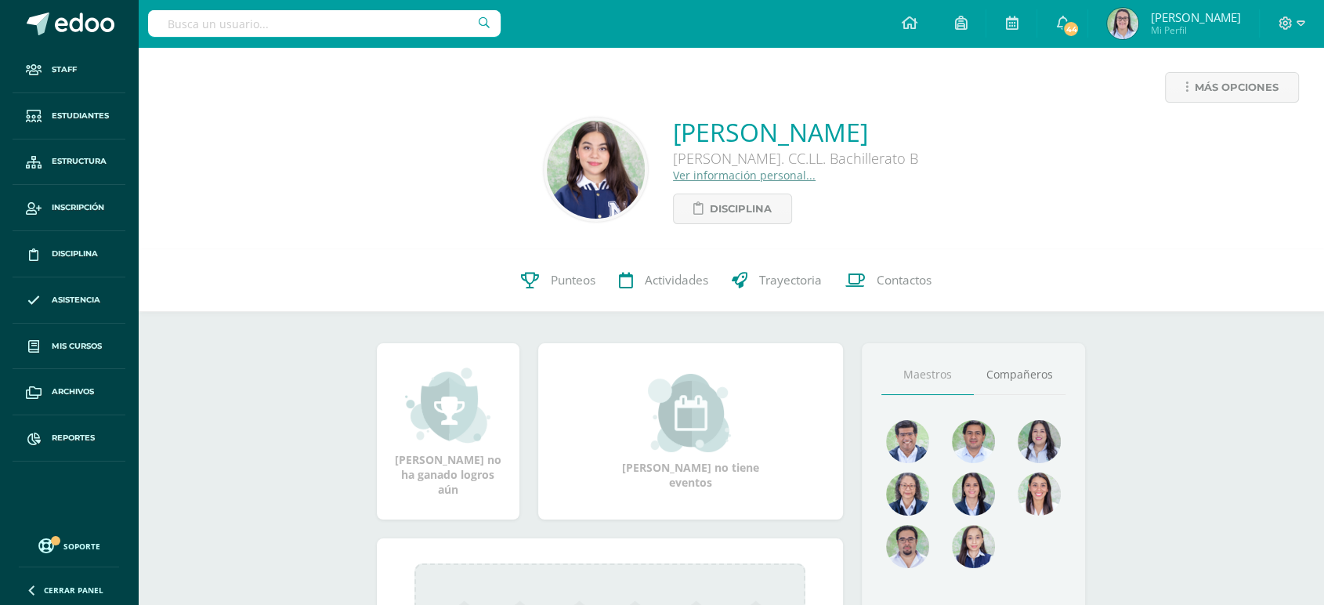
click at [226, 31] on input "text" at bounding box center [324, 23] width 353 height 27
type input "MATEMÁTICA i CURSO"
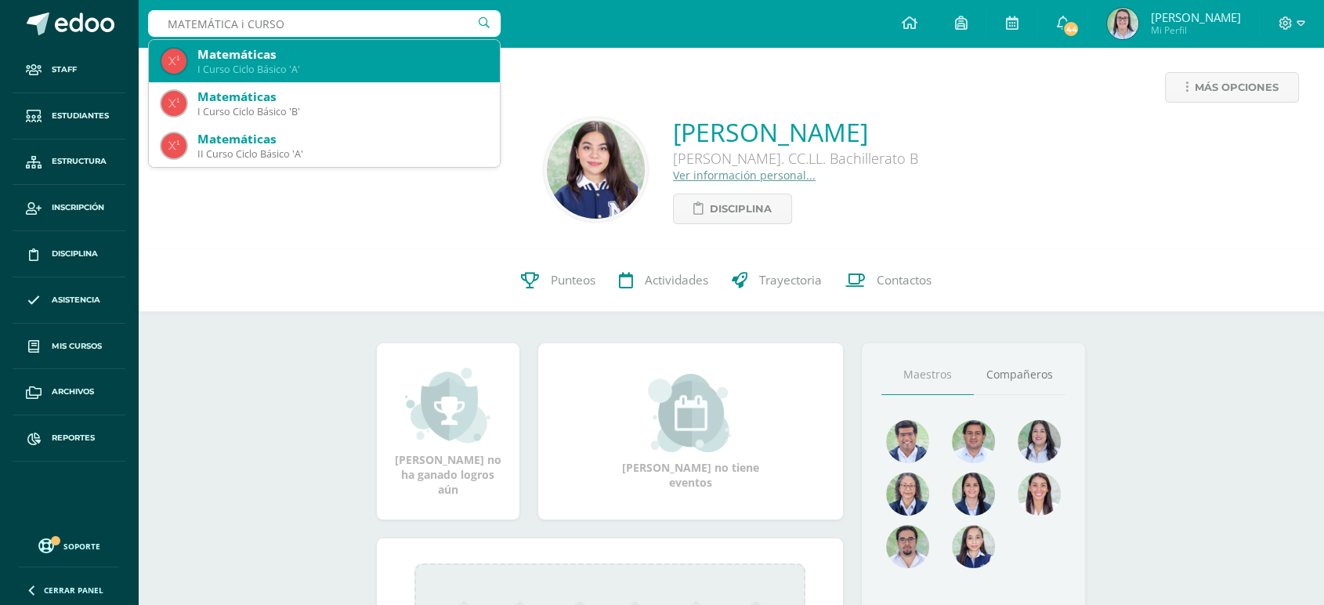
click at [334, 71] on div "I Curso Ciclo Básico 'A'" at bounding box center [342, 69] width 290 height 13
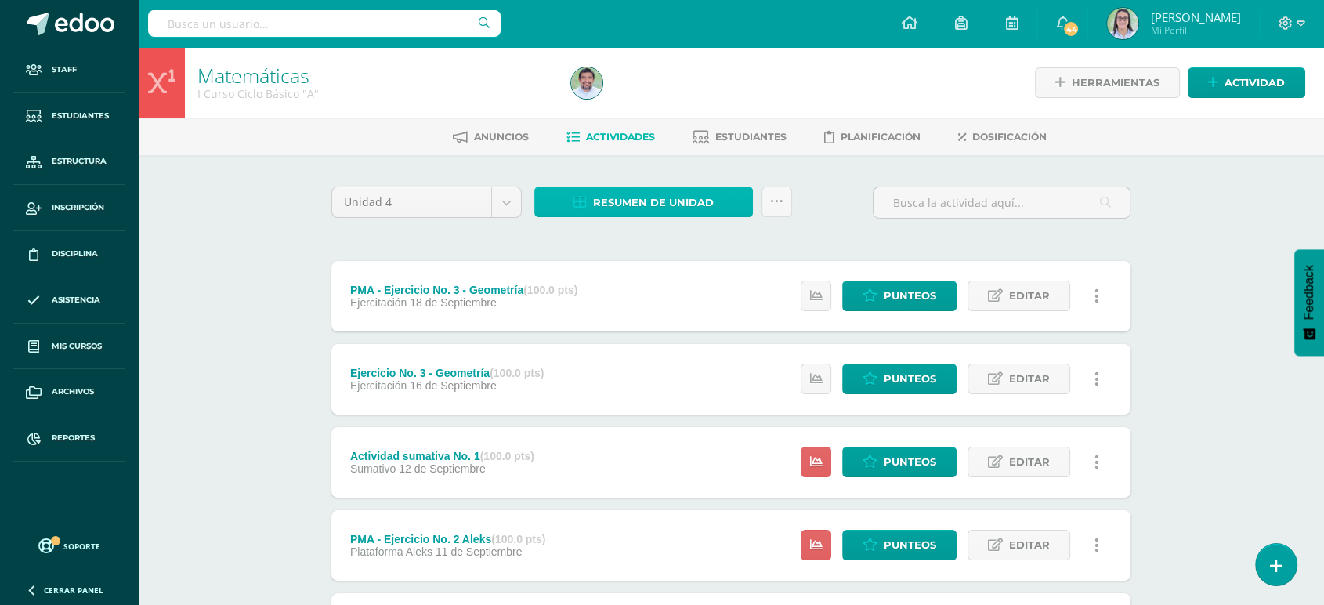
click at [574, 208] on link "Resumen de unidad" at bounding box center [643, 202] width 219 height 31
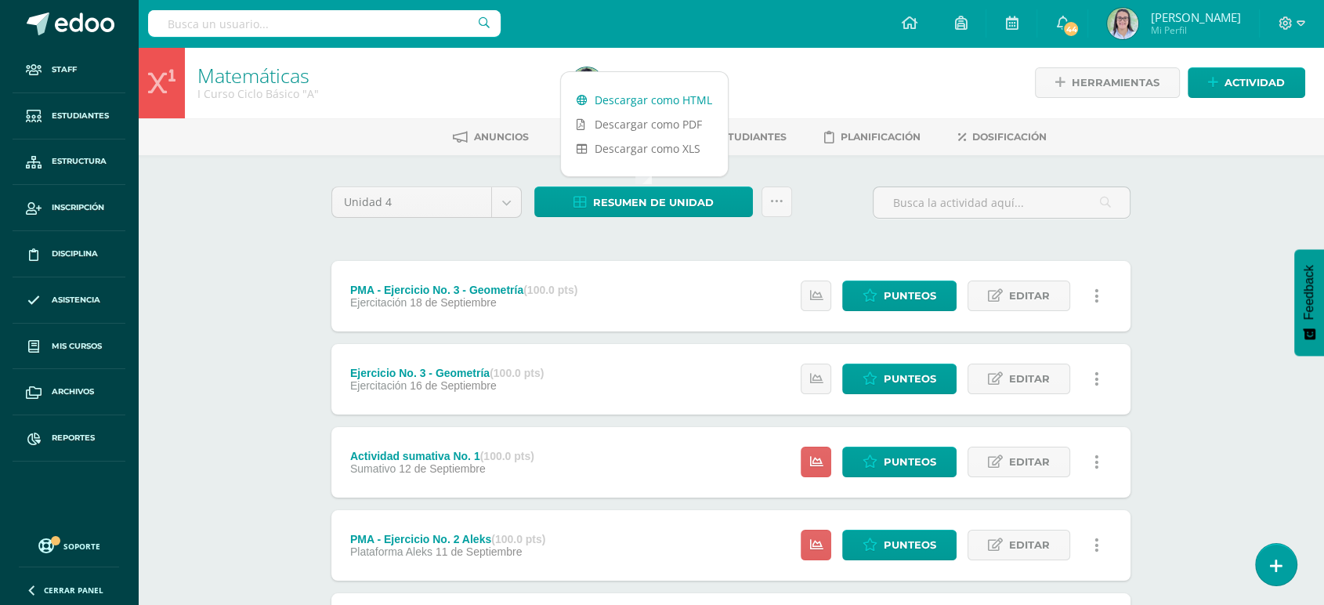
click at [603, 99] on link "Descargar como HTML" at bounding box center [644, 100] width 167 height 24
click at [387, 16] on input "text" at bounding box center [324, 23] width 353 height 27
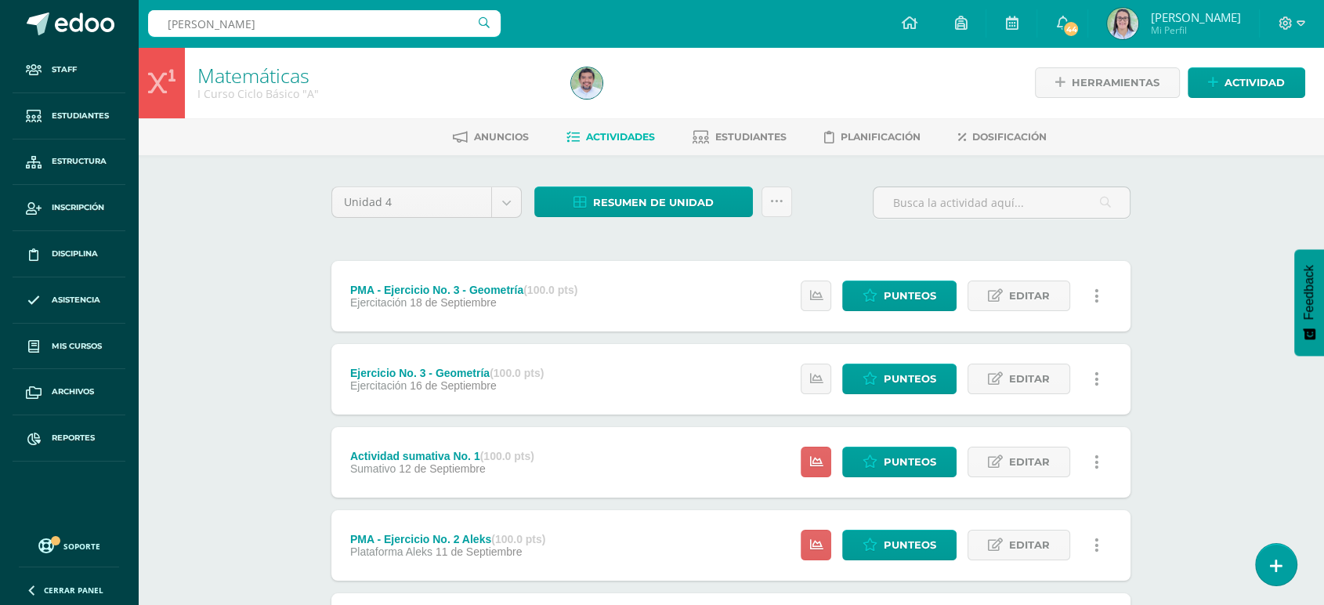
type input "maría andrea escobar"
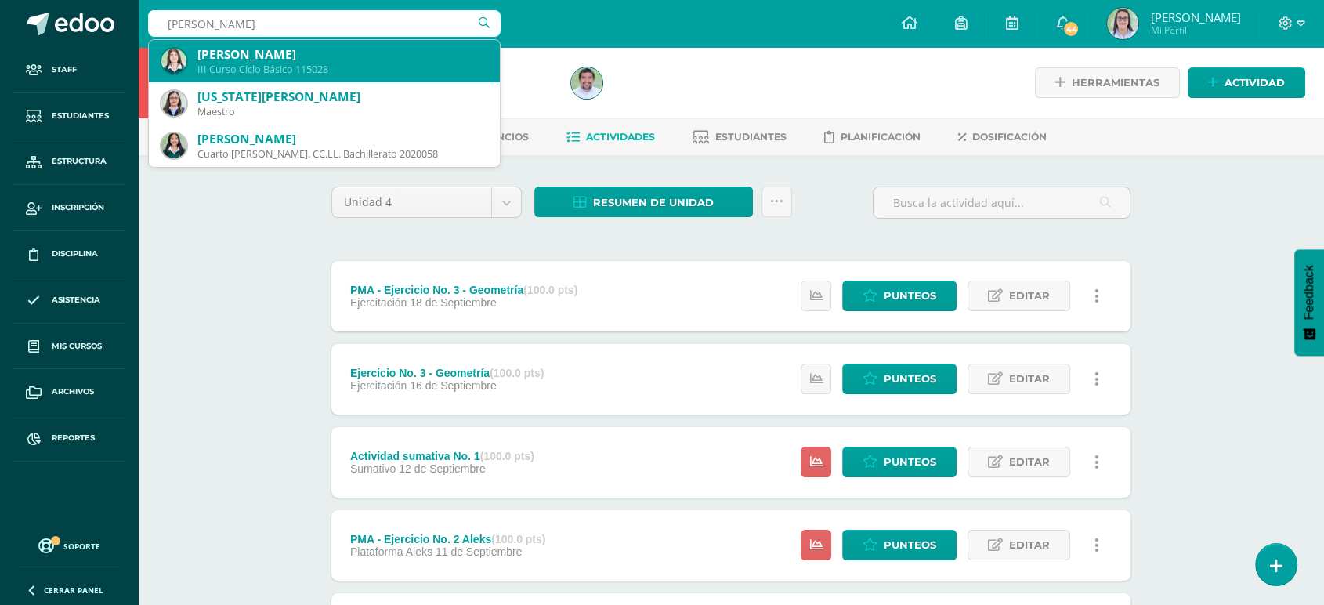
click at [317, 68] on div "III Curso Ciclo Básico 115028" at bounding box center [342, 69] width 290 height 13
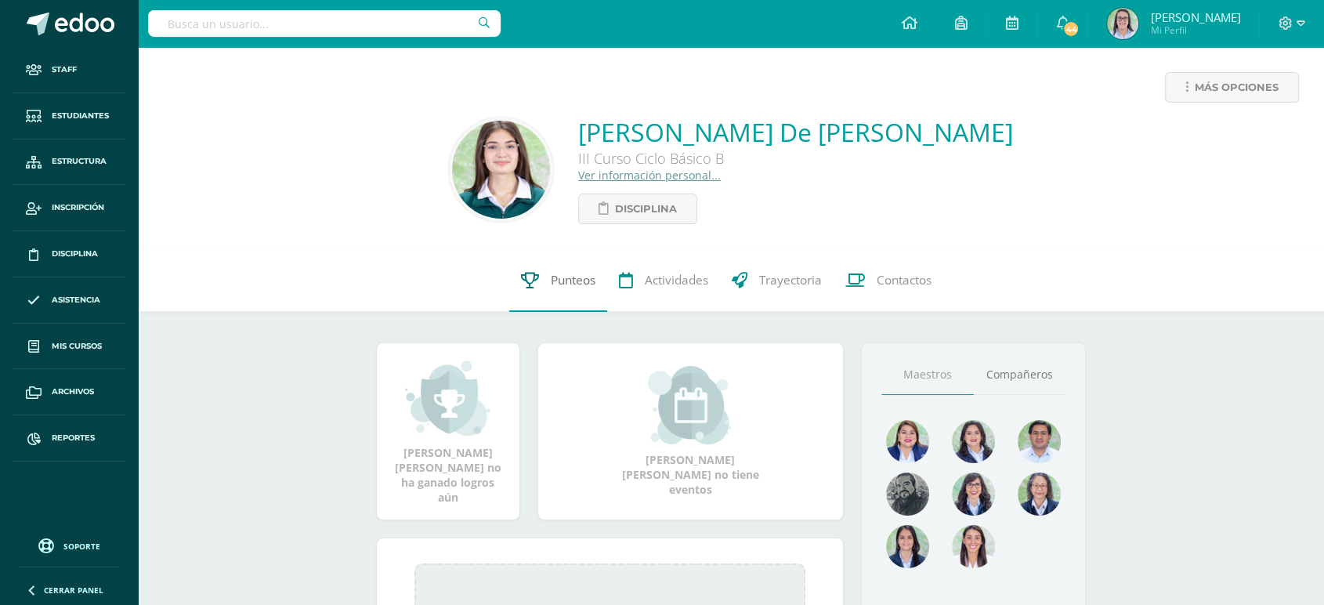
click at [556, 275] on span "Punteos" at bounding box center [573, 280] width 45 height 16
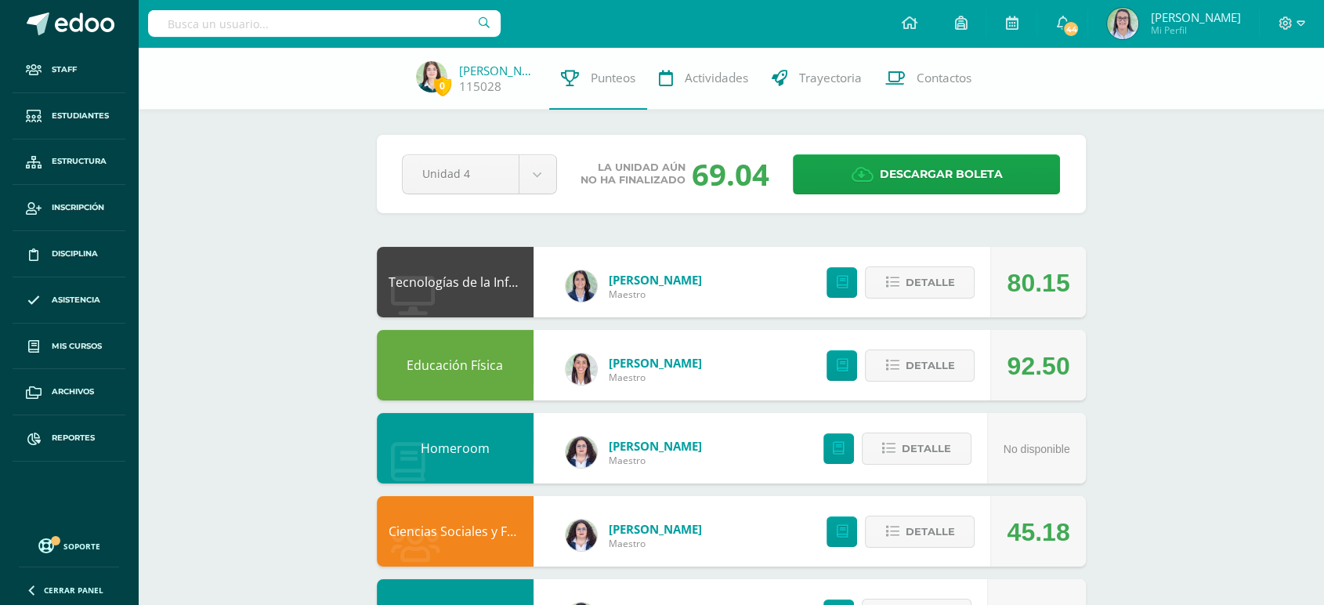
click at [409, 25] on input "text" at bounding box center [324, 23] width 353 height 27
click at [348, 22] on input "text" at bounding box center [324, 23] width 353 height 27
type input "matemáticas I curso"
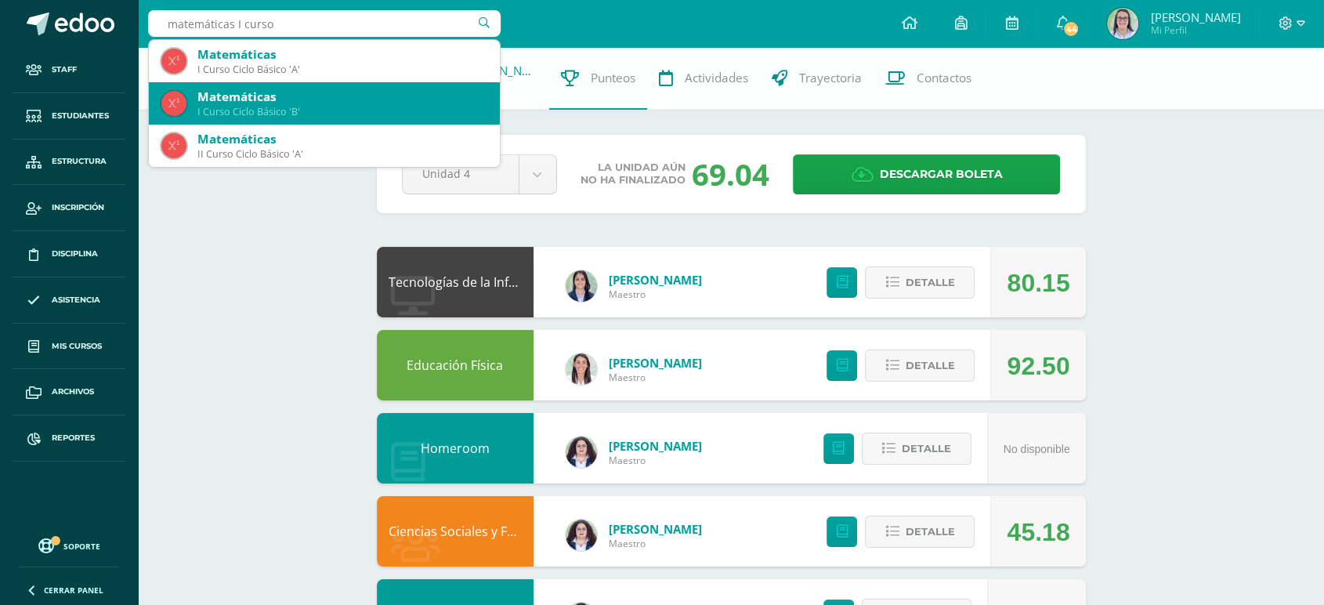
click at [382, 97] on div "Matemáticas" at bounding box center [342, 97] width 290 height 16
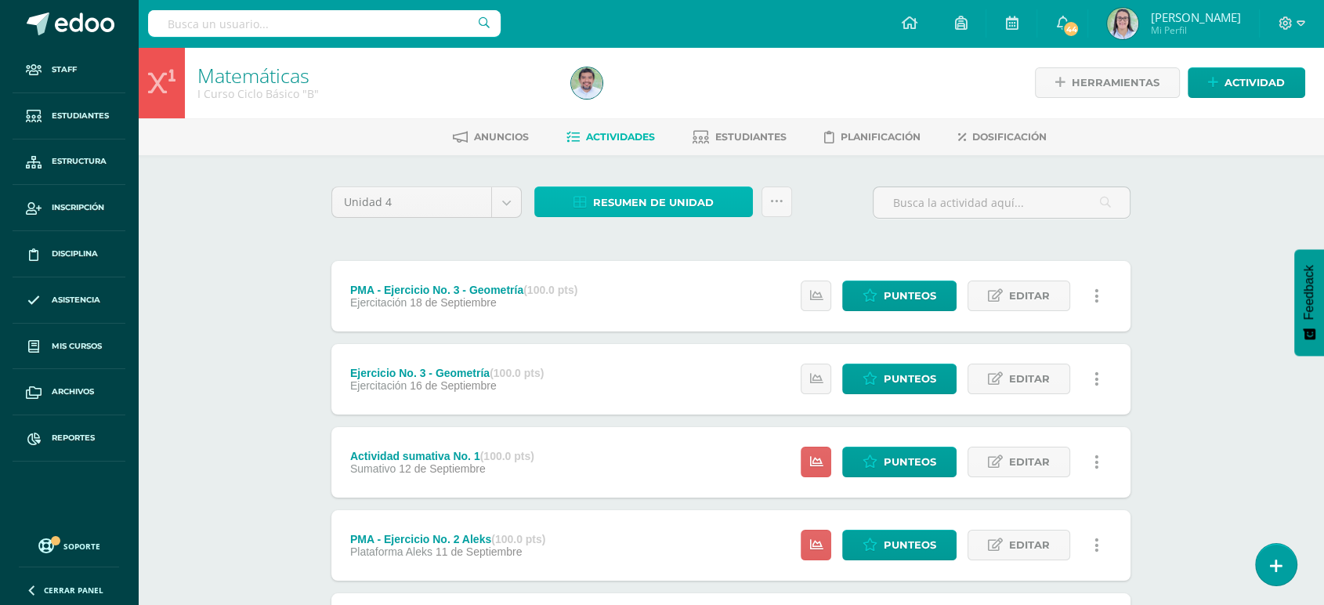
click at [631, 202] on span "Resumen de unidad" at bounding box center [653, 202] width 121 height 29
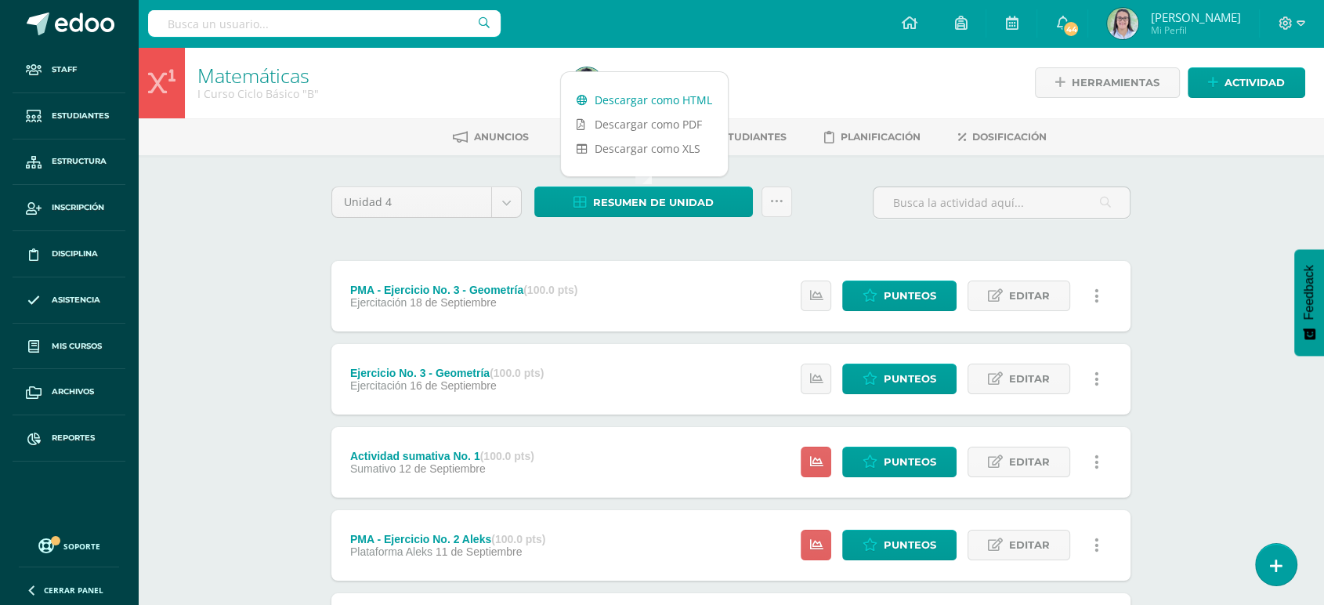
click at [625, 100] on link "Descargar como HTML" at bounding box center [644, 100] width 167 height 24
click at [400, 24] on input "text" at bounding box center [324, 23] width 353 height 27
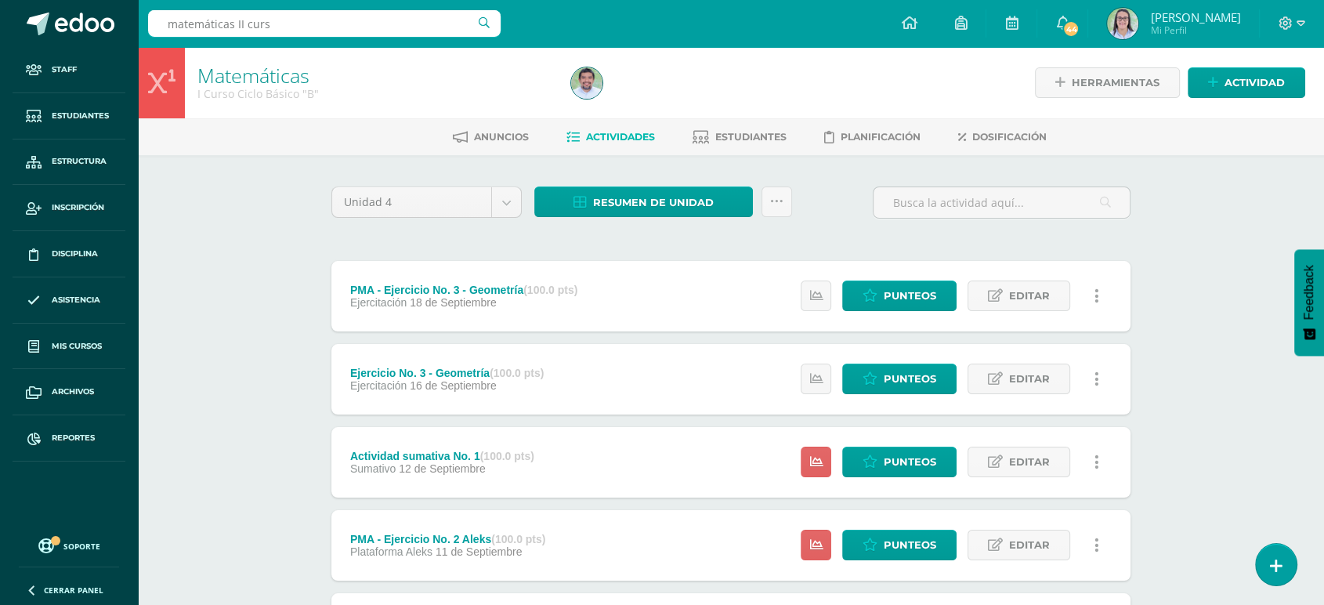
type input "matemáticas II curso"
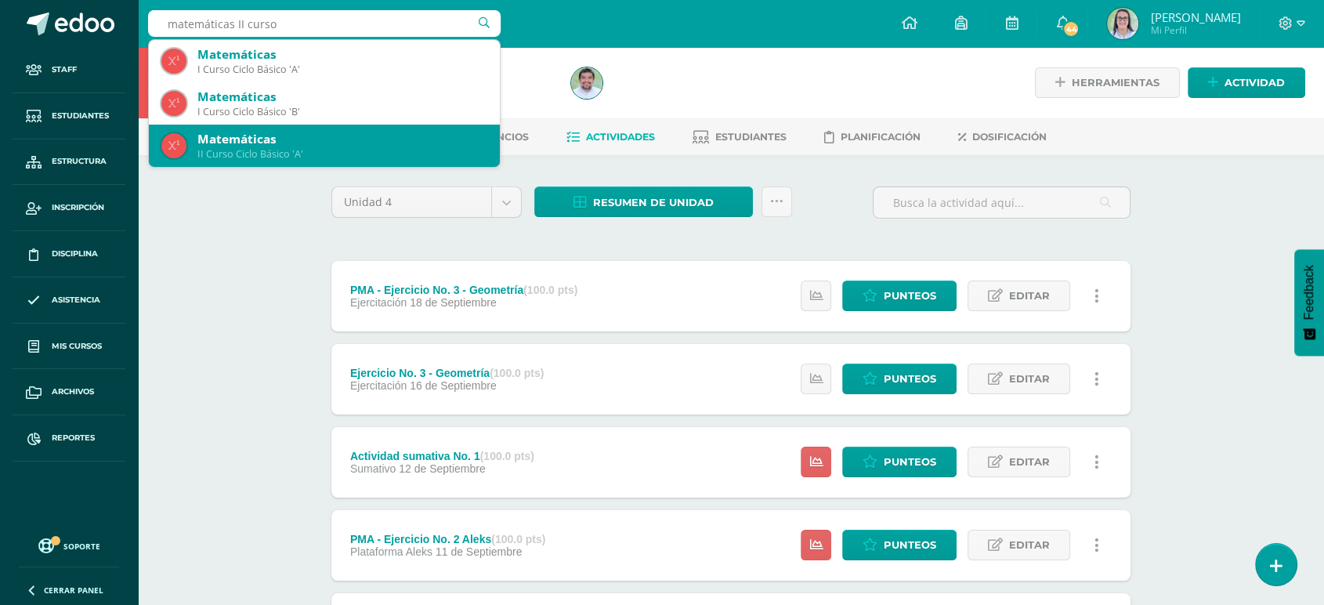
click at [248, 138] on div "Matemáticas" at bounding box center [342, 139] width 290 height 16
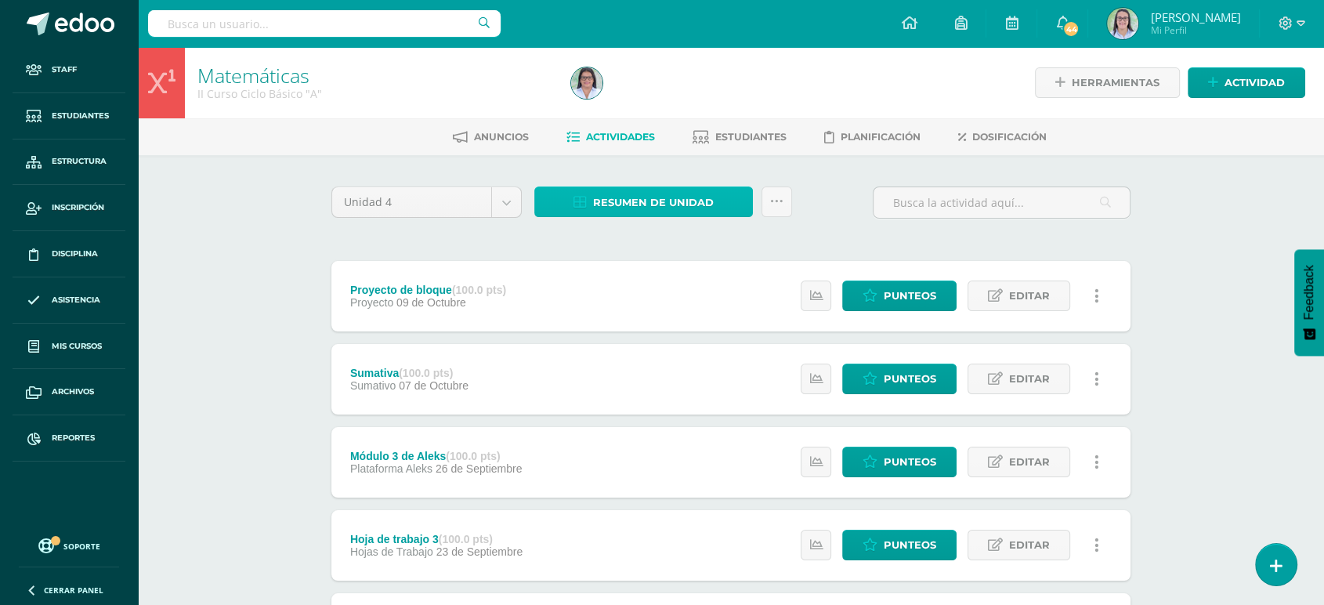
click at [643, 196] on span "Resumen de unidad" at bounding box center [653, 202] width 121 height 29
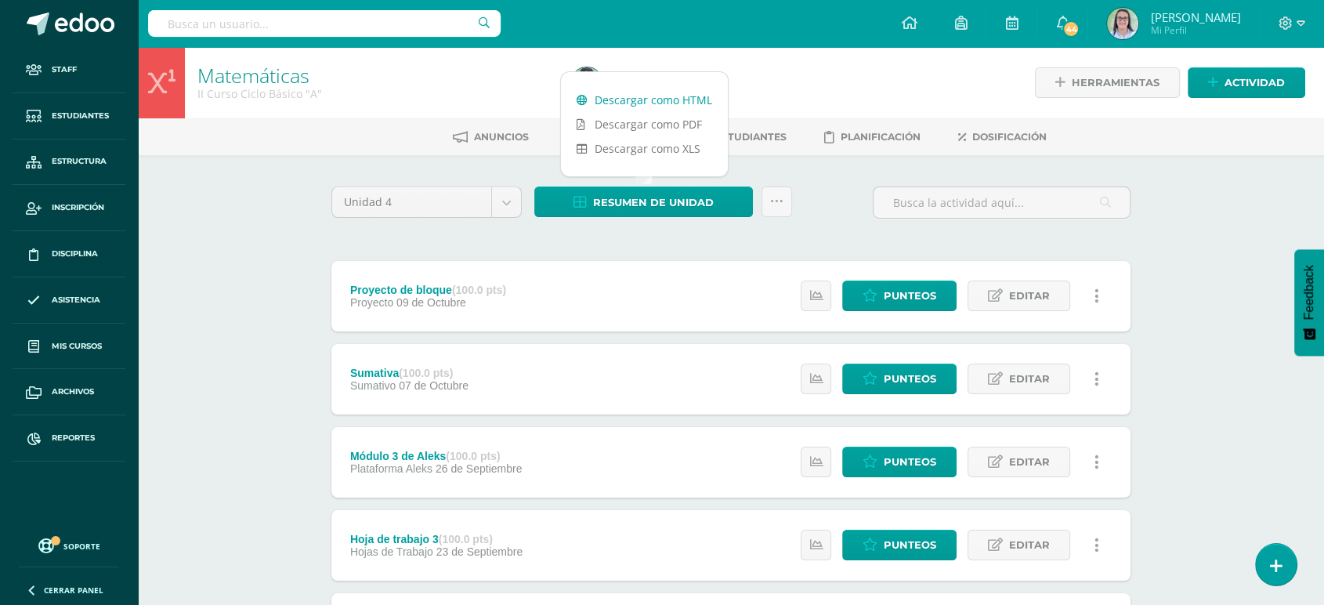
click link "Descargar como HTML"
click input "text"
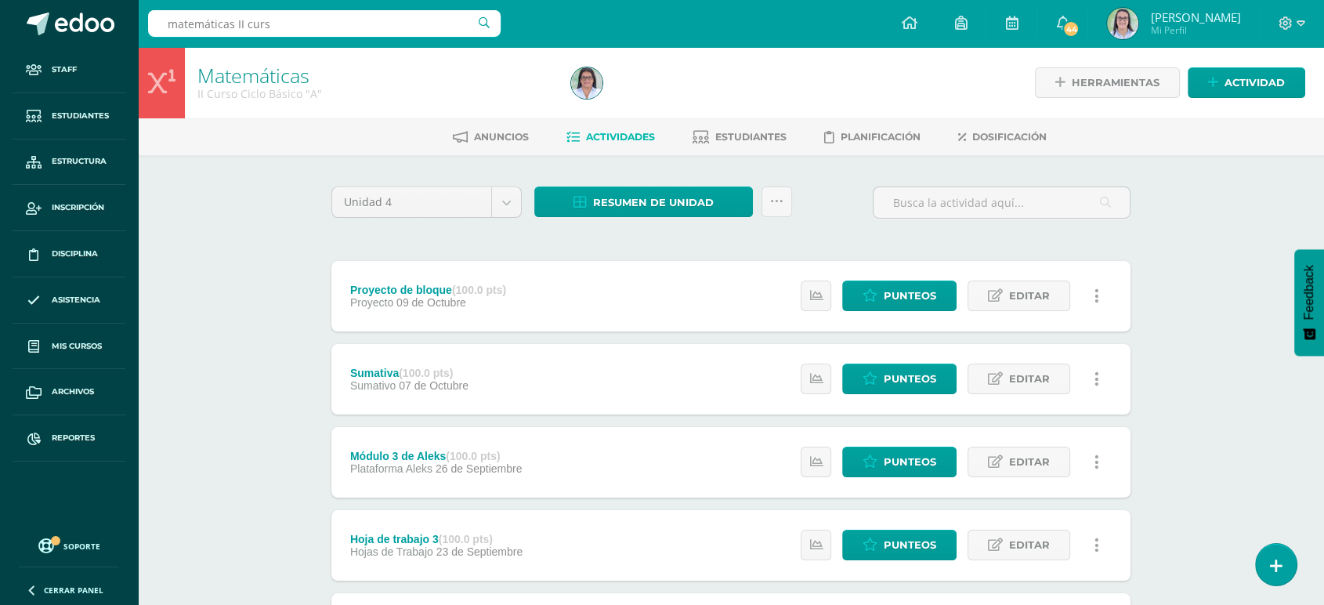
type input "matemáticas II curso"
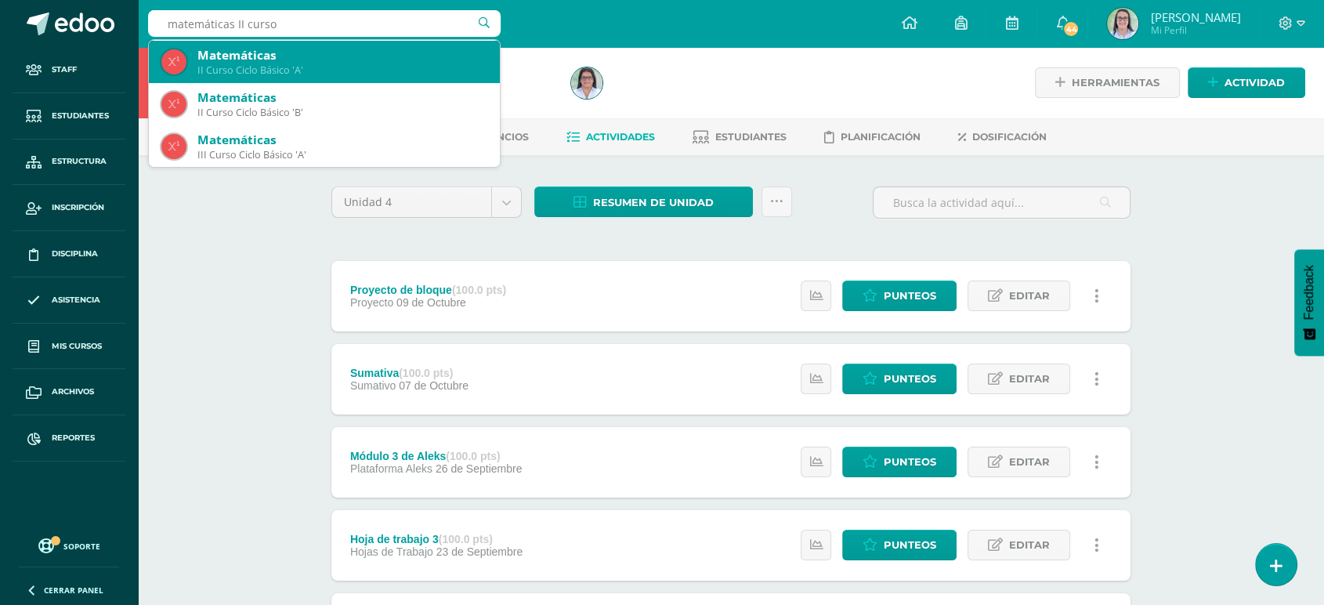
scroll to position [87, 0]
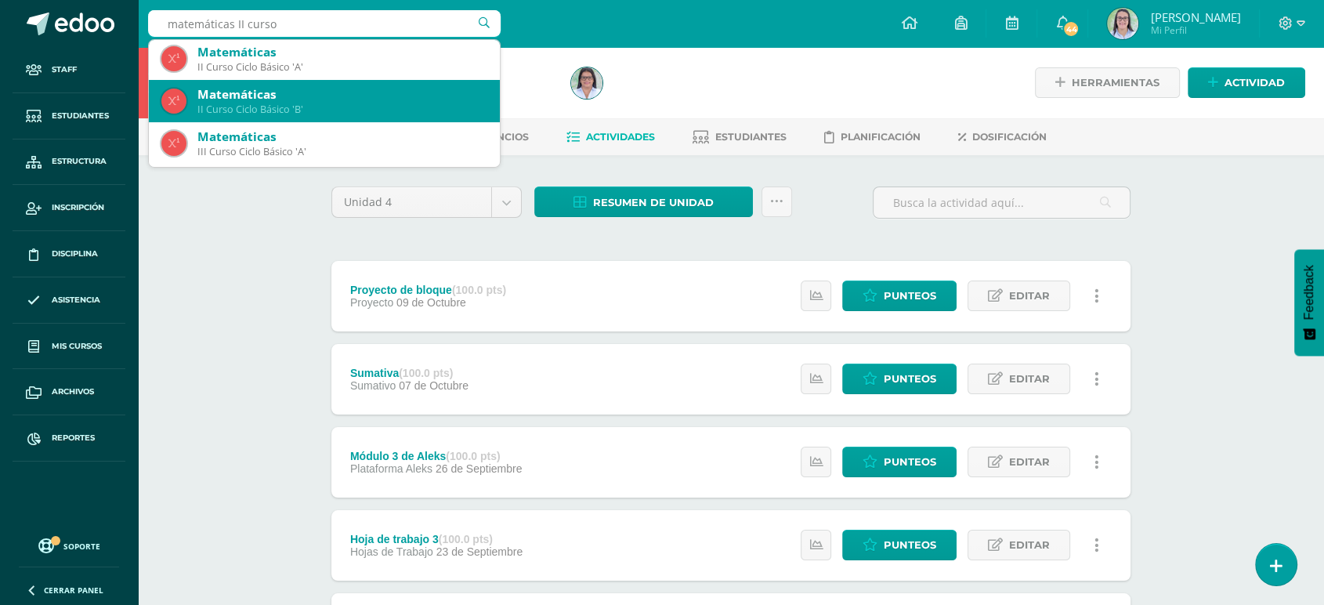
click div "II Curso Ciclo Básico 'B'"
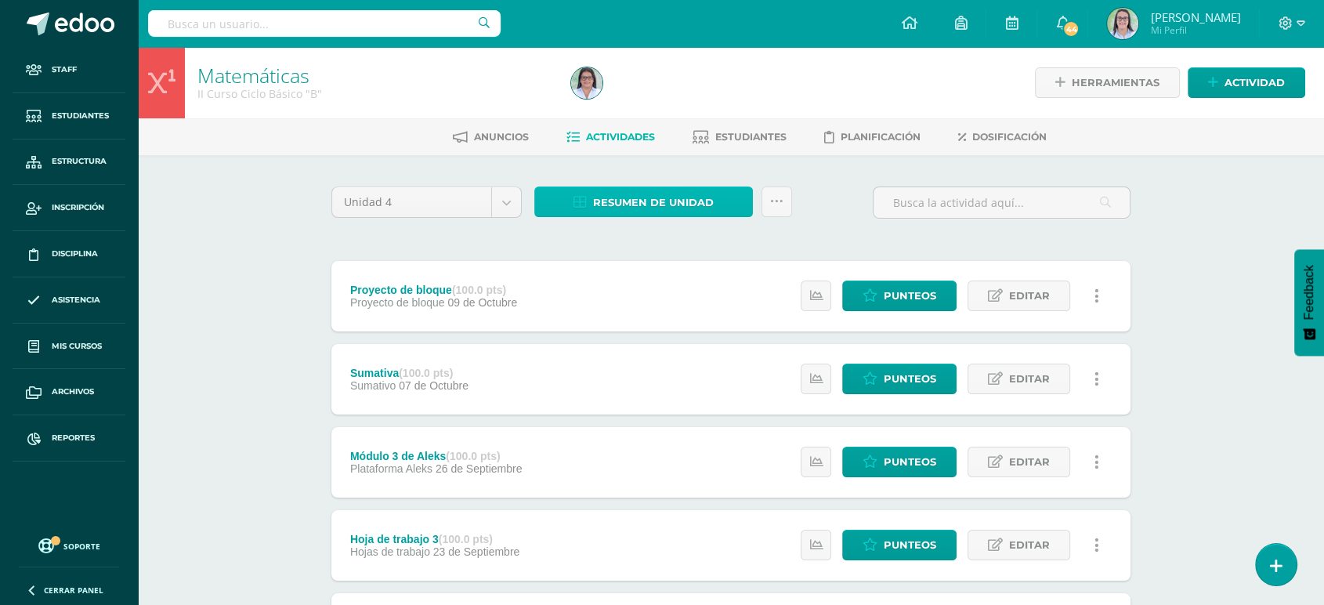
click at [615, 196] on span "Resumen de unidad" at bounding box center [653, 202] width 121 height 29
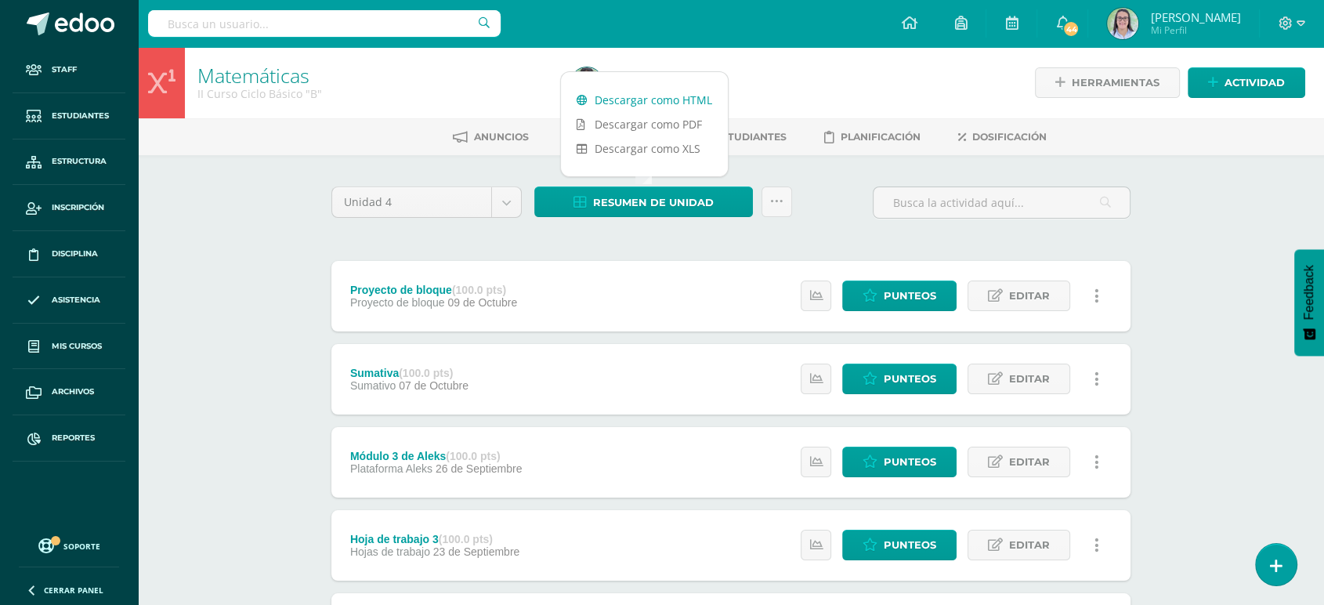
click at [632, 98] on link "Descargar como HTML" at bounding box center [644, 100] width 167 height 24
click at [448, 27] on input "text" at bounding box center [324, 23] width 353 height 27
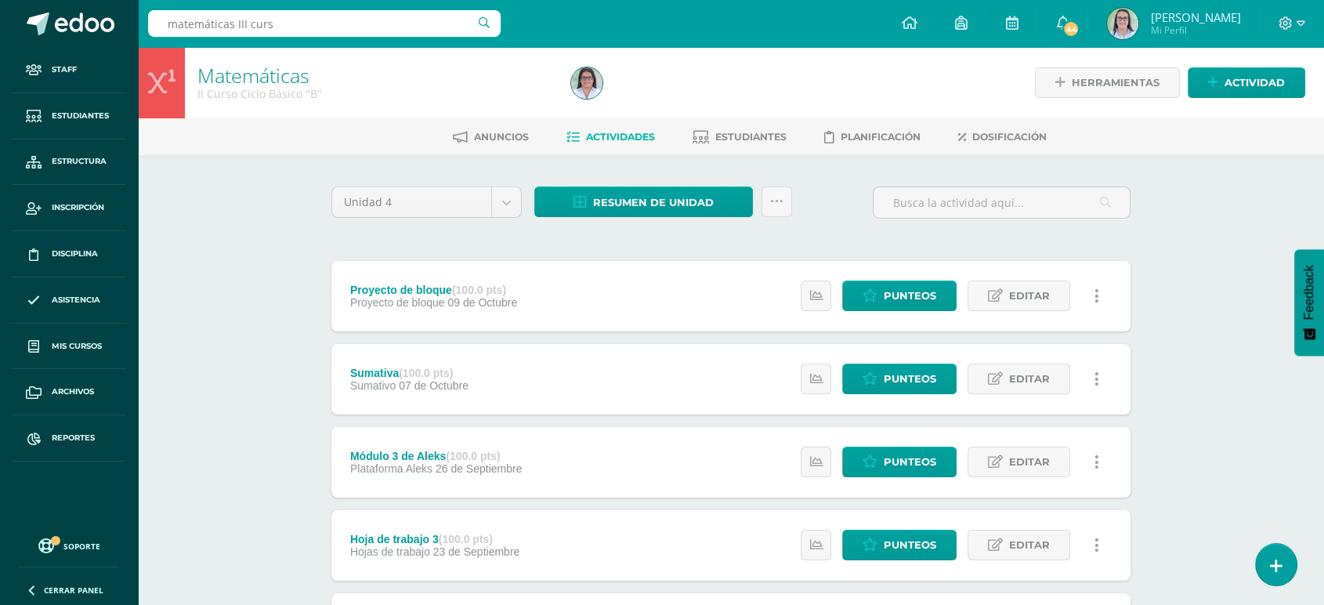
type input "matemáticas III curso"
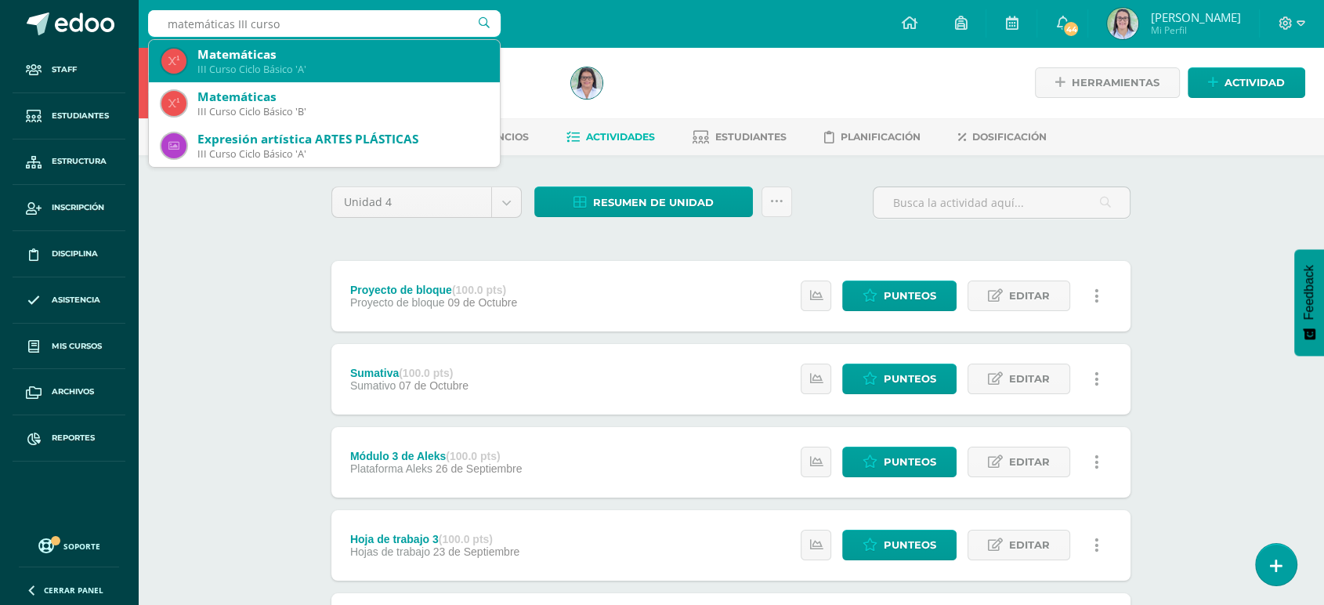
click at [330, 63] on div "III Curso Ciclo Básico 'A'" at bounding box center [342, 69] width 290 height 13
